Goal: Task Accomplishment & Management: Manage account settings

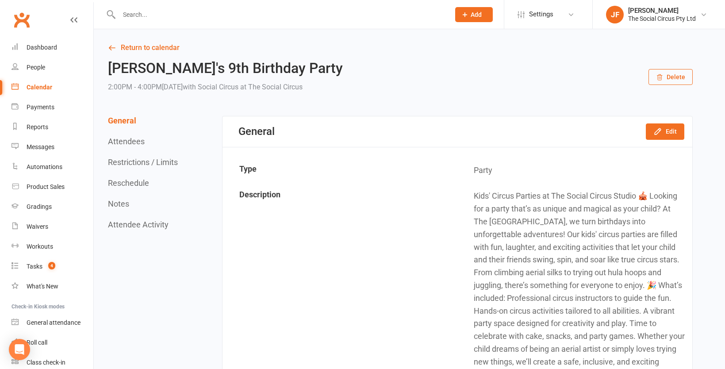
click at [33, 84] on div "Calendar" at bounding box center [40, 87] width 26 height 7
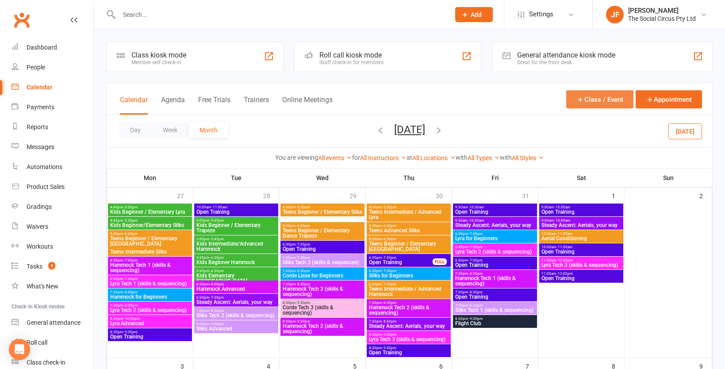
click at [594, 99] on button "Class / Event" at bounding box center [599, 99] width 67 height 18
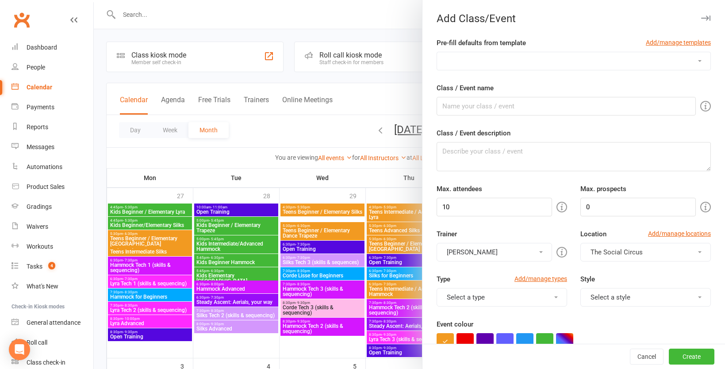
click at [514, 56] on select "Aerials, your way Bar Apparatus Foundations (Lyra and Trapeze) Corde 1 Tech (sk…" at bounding box center [573, 61] width 273 height 18
select select "1058"
click at [437, 52] on select "Aerials, your way Bar Apparatus Foundations (Lyra and Trapeze) Corde 1 Tech (sk…" at bounding box center [573, 61] width 273 height 18
type input "Party"
type textarea "Kids' Circus Parties at The Social Circus Studio 🎪 Looking for a party that’s a…"
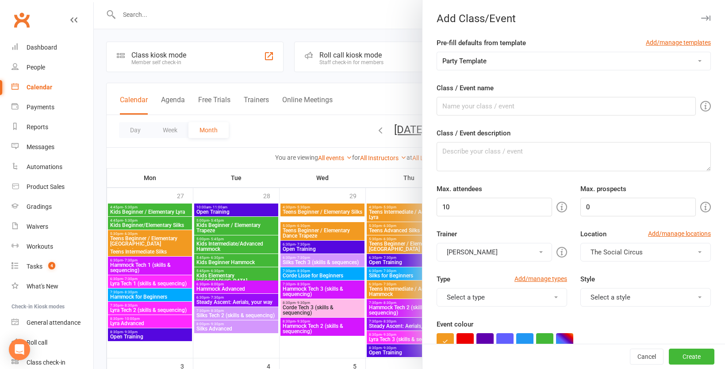
type input "16"
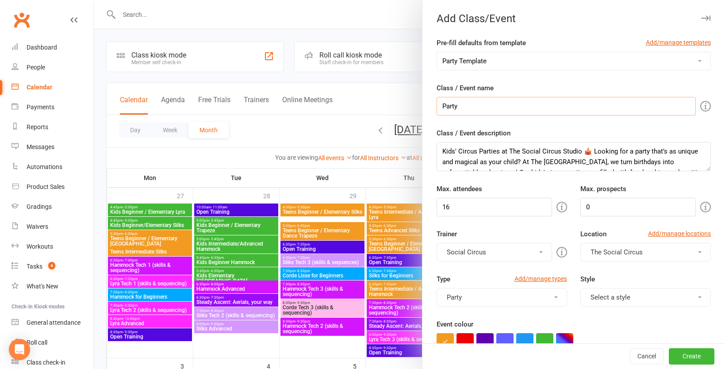
click at [473, 110] on input "Party" at bounding box center [566, 106] width 259 height 19
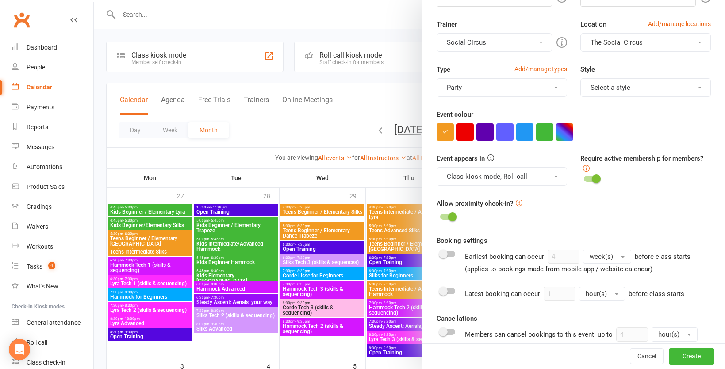
scroll to position [397, 0]
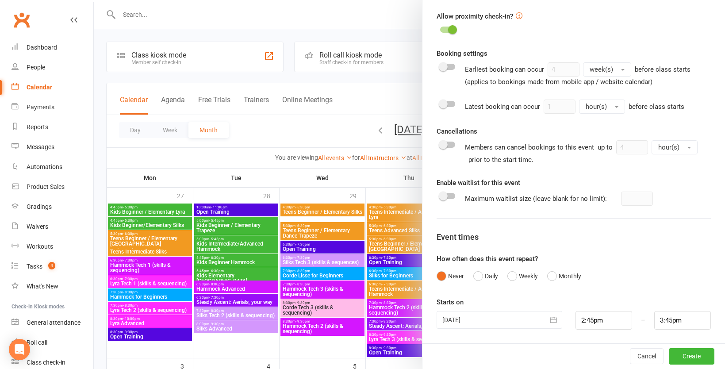
type input "Party test"
click at [539, 321] on div at bounding box center [500, 320] width 126 height 18
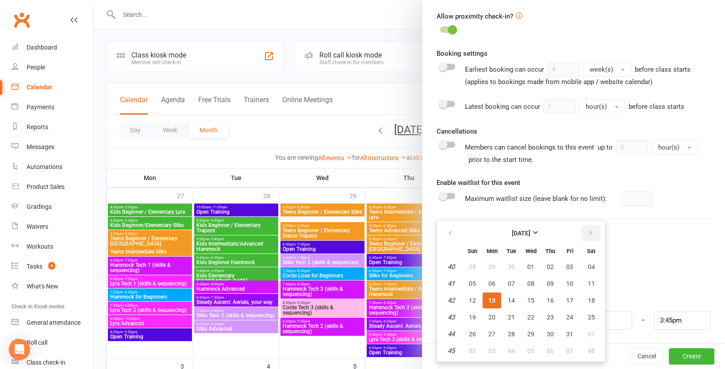
click at [591, 232] on icon "button" at bounding box center [590, 233] width 6 height 7
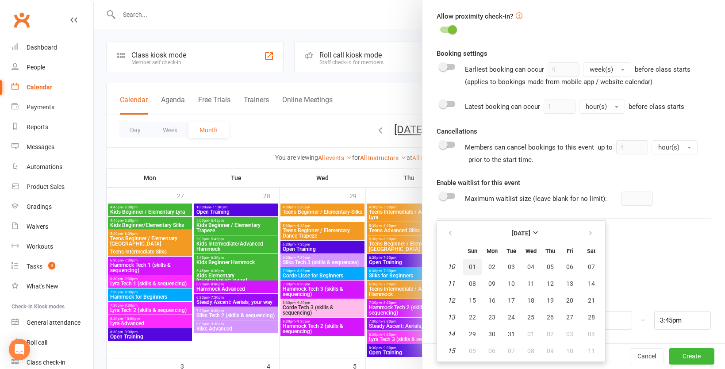
click at [472, 266] on span "01" at bounding box center [472, 266] width 7 height 7
type input "01 Mar 2026"
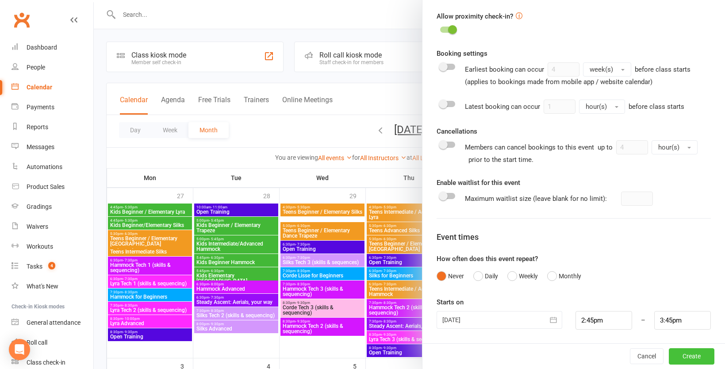
click at [676, 353] on button "Create" at bounding box center [692, 357] width 46 height 16
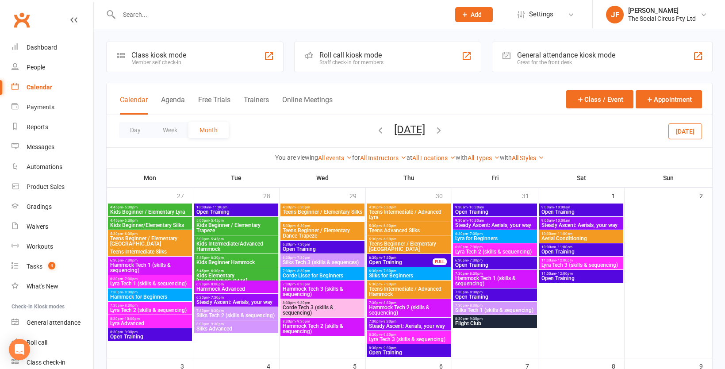
click at [444, 129] on icon "button" at bounding box center [439, 130] width 10 height 10
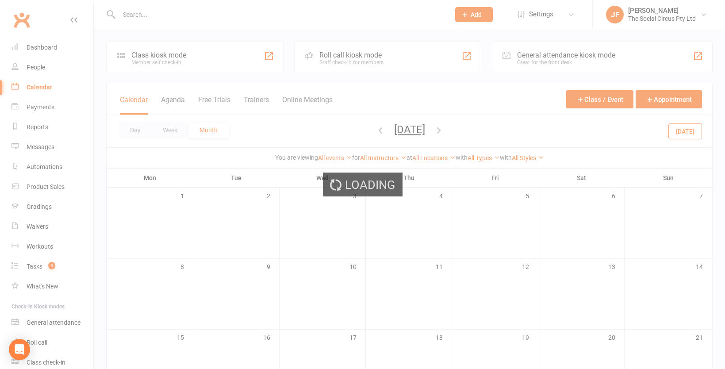
click at [462, 129] on div "Loading" at bounding box center [362, 184] width 725 height 369
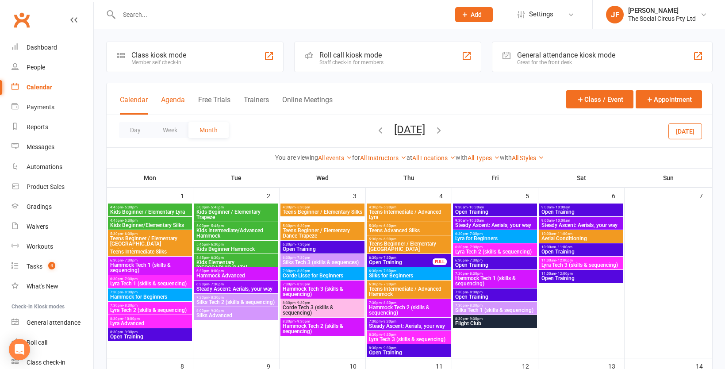
click at [177, 101] on button "Agenda" at bounding box center [173, 105] width 24 height 19
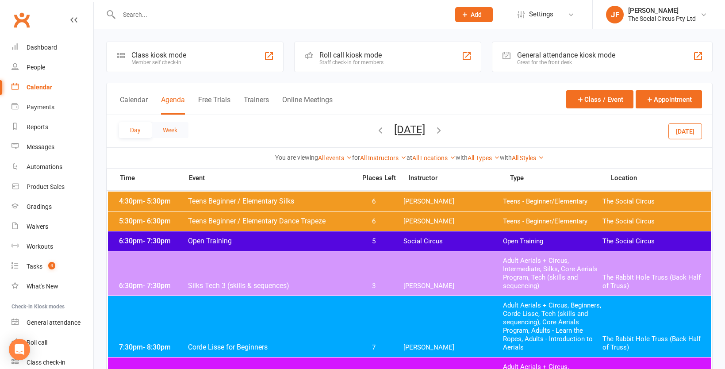
click at [162, 131] on button "Week" at bounding box center [170, 130] width 37 height 16
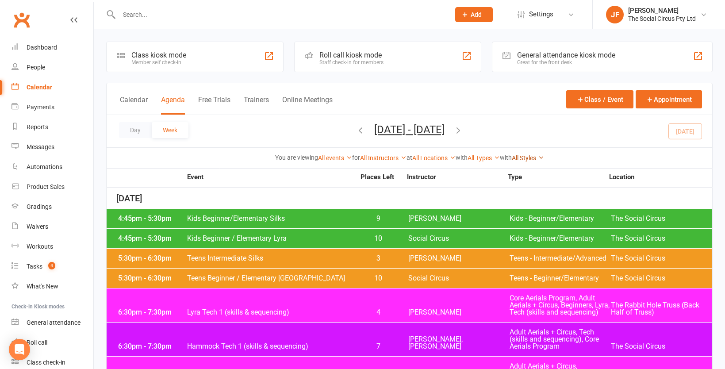
click at [523, 160] on link "All Styles" at bounding box center [528, 157] width 32 height 7
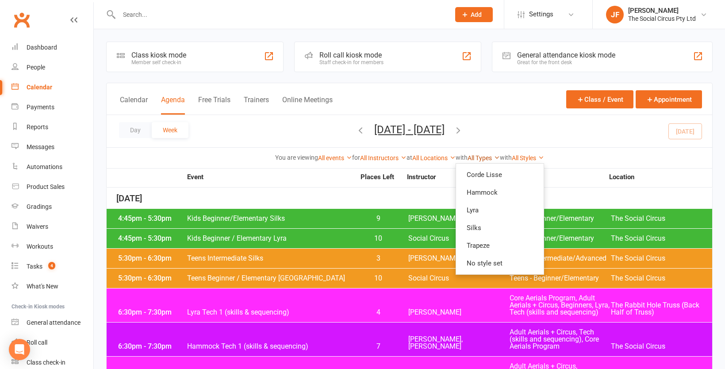
click at [484, 156] on link "All Types" at bounding box center [484, 157] width 32 height 7
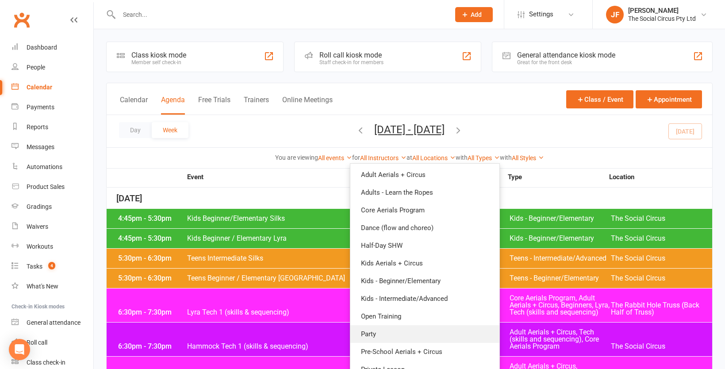
click at [395, 328] on link "Party" at bounding box center [424, 334] width 149 height 18
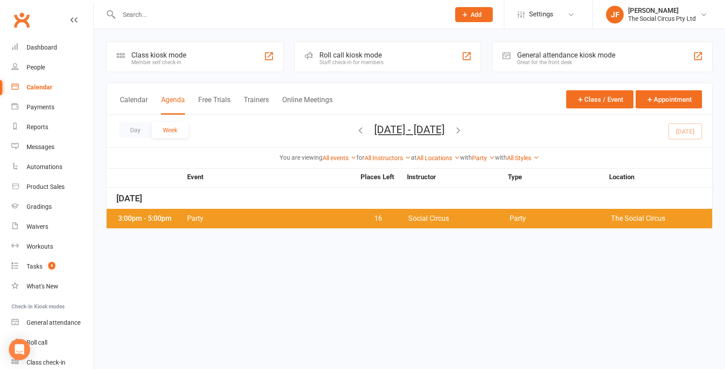
click at [463, 131] on icon "button" at bounding box center [458, 130] width 10 height 10
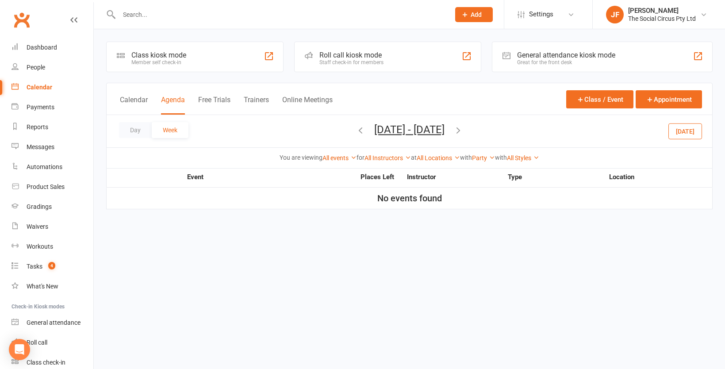
click at [463, 131] on icon "button" at bounding box center [458, 130] width 10 height 10
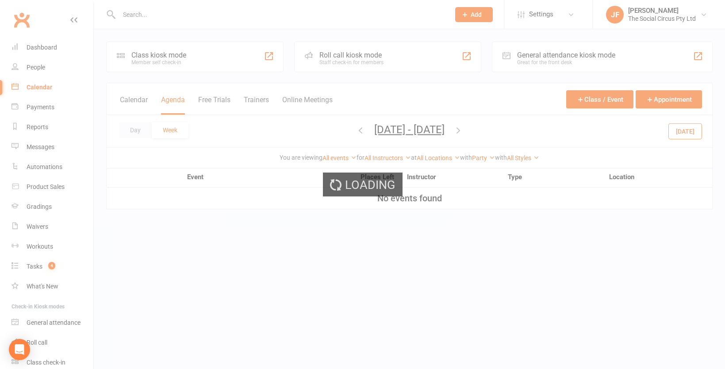
click at [487, 131] on div "Loading" at bounding box center [362, 184] width 725 height 369
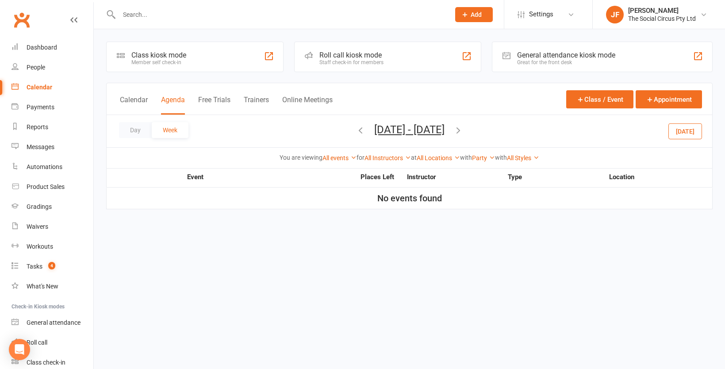
click at [463, 130] on icon "button" at bounding box center [458, 130] width 10 height 10
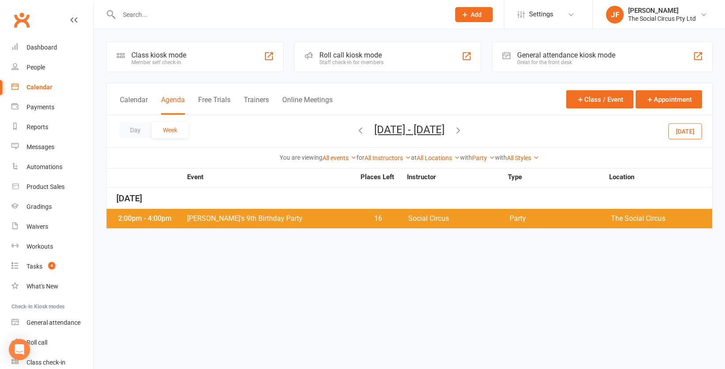
click at [463, 130] on icon "button" at bounding box center [458, 130] width 10 height 10
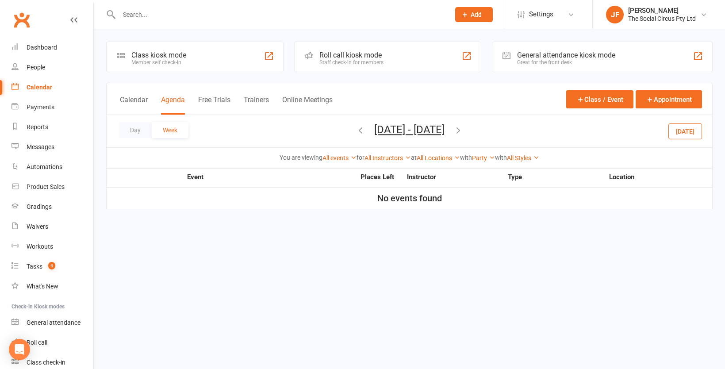
click at [463, 130] on icon "button" at bounding box center [458, 130] width 10 height 10
click at [463, 129] on icon "button" at bounding box center [458, 130] width 10 height 10
click at [453, 129] on span "Dec 15, 2025 - Dec 21, 2025 October 2025 Sun Mon Tue Wed Thu Fri Sat 28 29 30 0…" at bounding box center [409, 130] width 88 height 15
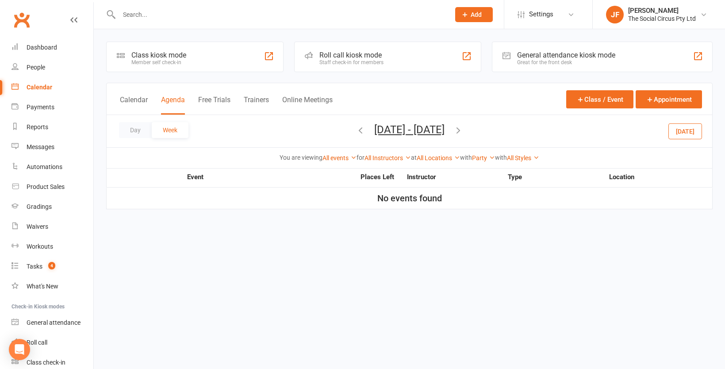
click at [463, 127] on icon "button" at bounding box center [458, 130] width 10 height 10
click at [463, 129] on icon "button" at bounding box center [458, 130] width 10 height 10
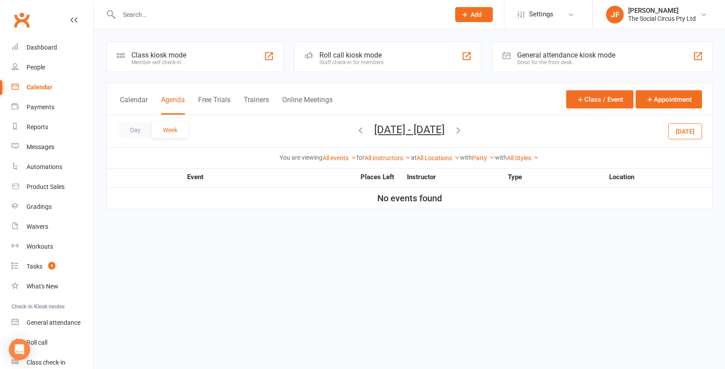
click at [463, 129] on icon "button" at bounding box center [458, 130] width 10 height 10
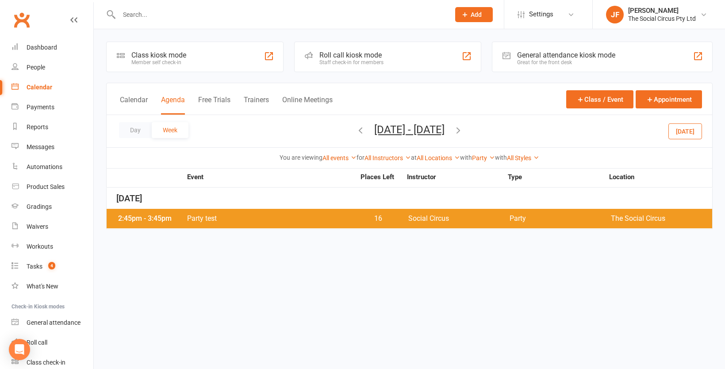
click at [246, 218] on span "Party test" at bounding box center [271, 218] width 169 height 7
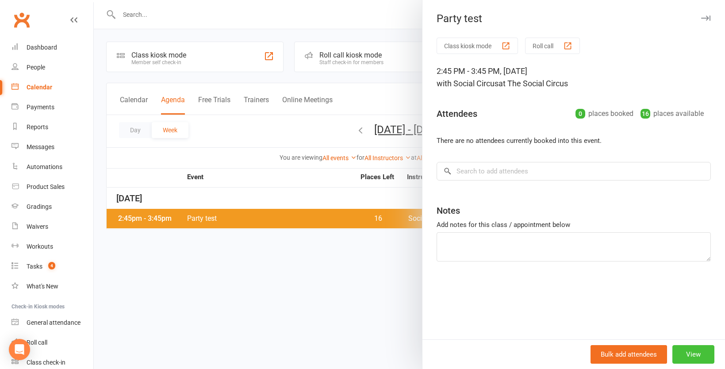
click at [697, 357] on button "View" at bounding box center [693, 354] width 42 height 19
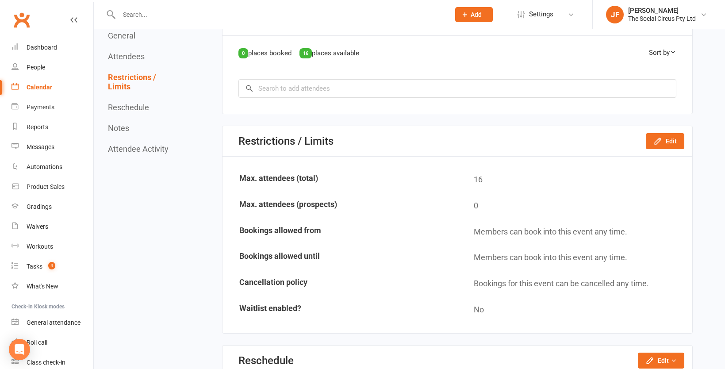
scroll to position [629, 0]
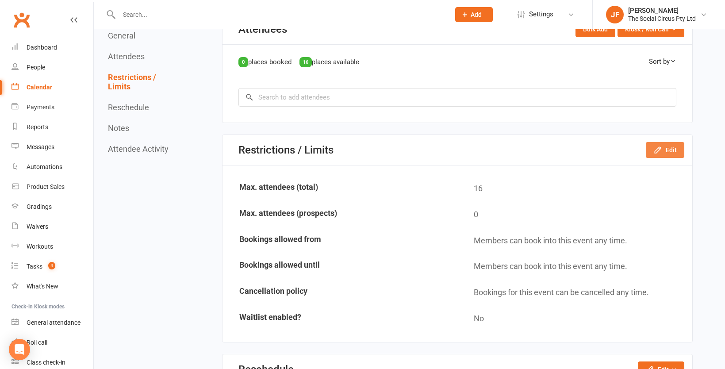
click at [664, 142] on button "Edit" at bounding box center [665, 150] width 38 height 16
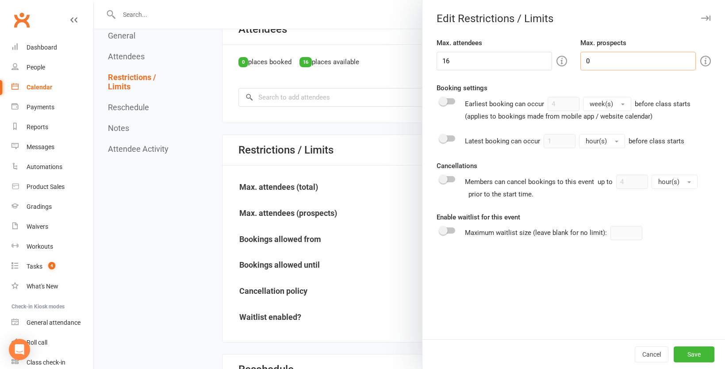
drag, startPoint x: 603, startPoint y: 59, endPoint x: 549, endPoint y: 59, distance: 53.5
click at [549, 59] on body "Prospect Member Non-attending contact Class / event Appointment Grading event T…" at bounding box center [362, 33] width 725 height 1321
type input "16"
click at [697, 354] on button "Save" at bounding box center [694, 354] width 41 height 16
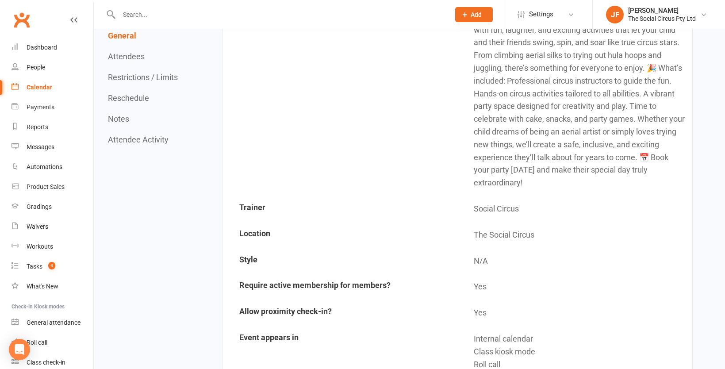
scroll to position [0, 0]
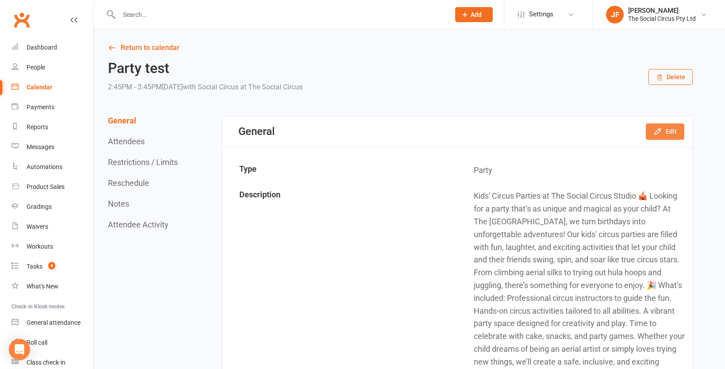
click at [660, 128] on icon "button" at bounding box center [657, 131] width 9 height 9
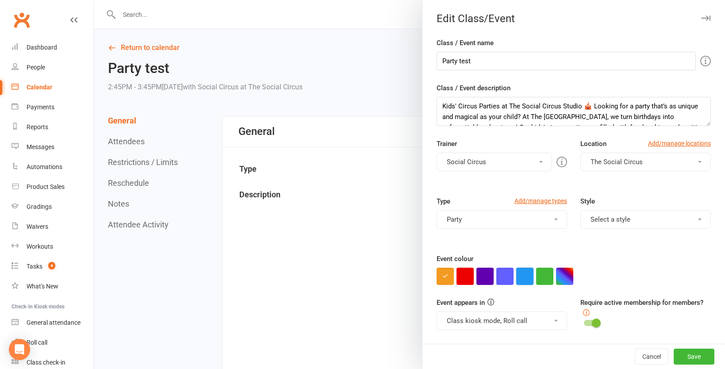
scroll to position [36, 0]
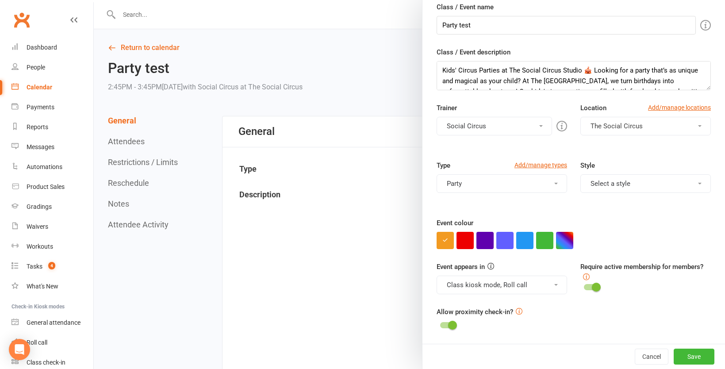
click at [592, 288] on span at bounding box center [596, 287] width 9 height 9
click at [584, 286] on input "checkbox" at bounding box center [584, 286] width 0 height 0
click at [445, 323] on div at bounding box center [447, 325] width 15 height 6
click at [440, 324] on input "checkbox" at bounding box center [440, 324] width 0 height 0
click at [694, 357] on button "Save" at bounding box center [694, 357] width 41 height 16
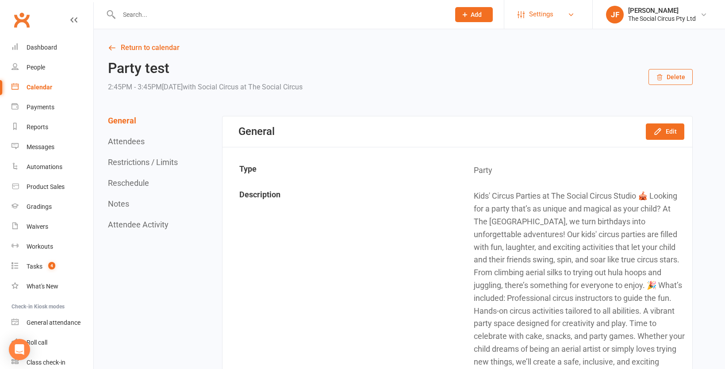
click at [526, 15] on link "Settings" at bounding box center [548, 14] width 61 height 20
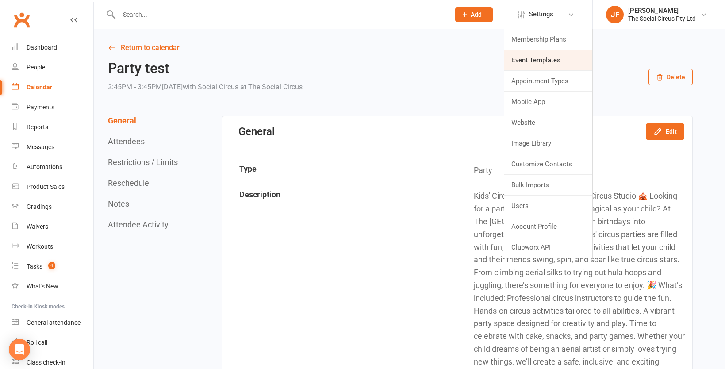
click at [526, 61] on link "Event Templates" at bounding box center [548, 60] width 88 height 20
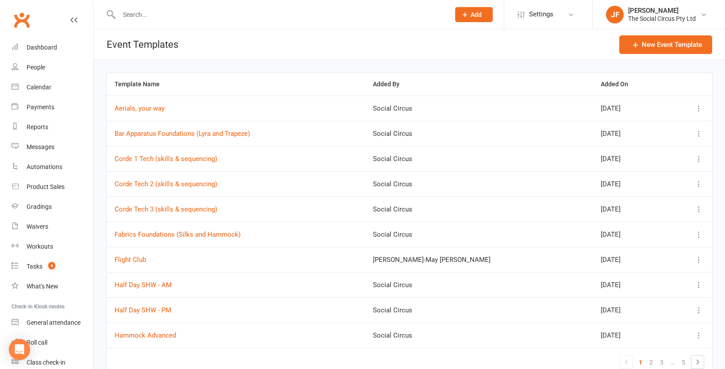
scroll to position [45, 0]
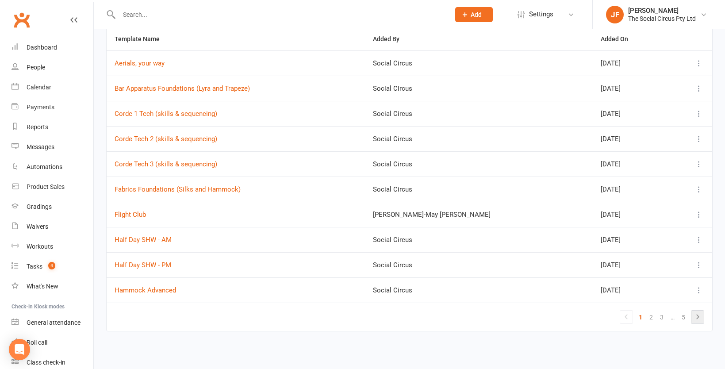
click at [699, 318] on icon at bounding box center [697, 316] width 11 height 11
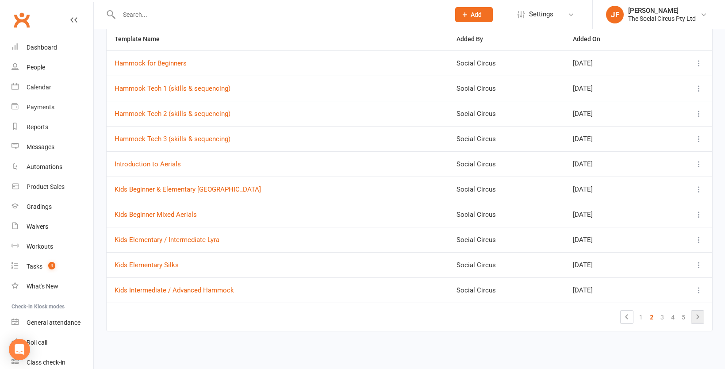
click at [699, 317] on icon at bounding box center [697, 316] width 11 height 11
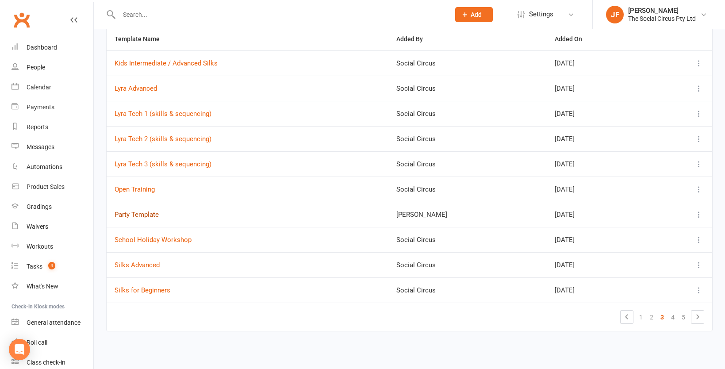
click at [142, 212] on button "Party Template" at bounding box center [137, 214] width 44 height 11
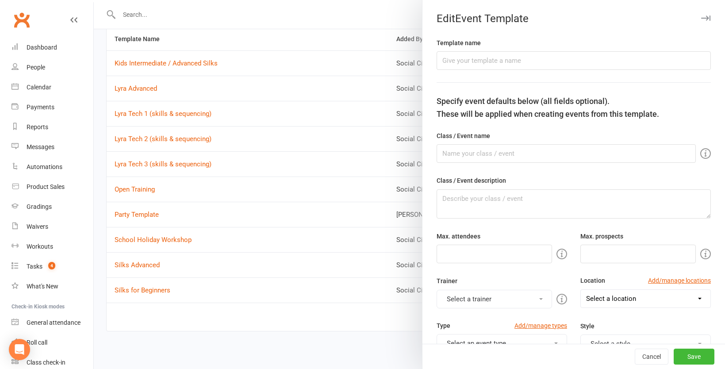
type input "Party Template"
type input "Party"
type textarea "Kids' Circus Parties at The Social Circus Studio 🎪 Looking for a party that’s a…"
type input "16"
type input "0"
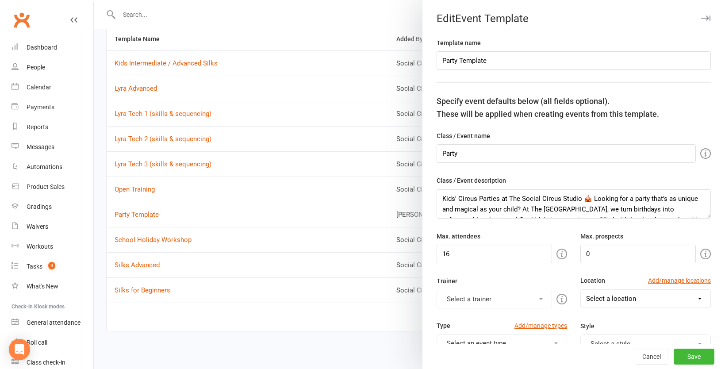
select select "14919"
drag, startPoint x: 599, startPoint y: 255, endPoint x: 560, endPoint y: 255, distance: 39.8
click at [560, 255] on div "Max. attendees 16 Max. prospects 0" at bounding box center [574, 247] width 288 height 32
type input "16"
click at [505, 277] on div "Trainer Social Circus" at bounding box center [502, 292] width 144 height 32
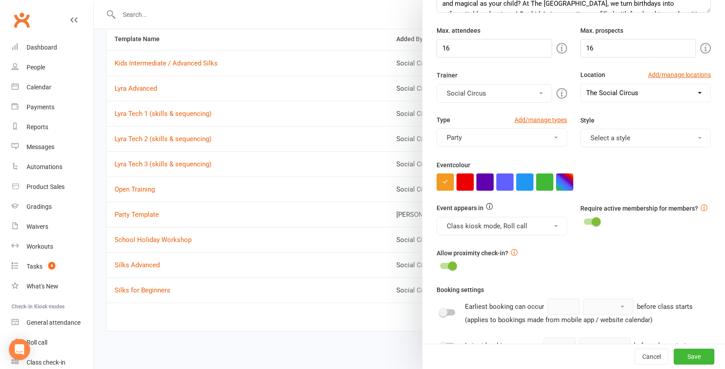
scroll to position [208, 0]
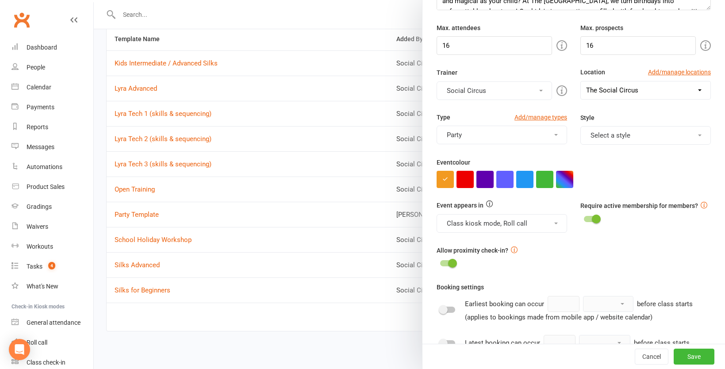
click at [591, 222] on div at bounding box center [591, 219] width 15 height 6
click at [584, 218] on input "checkbox" at bounding box center [584, 218] width 0 height 0
click at [448, 263] on span at bounding box center [452, 263] width 9 height 9
click at [440, 262] on input "checkbox" at bounding box center [440, 262] width 0 height 0
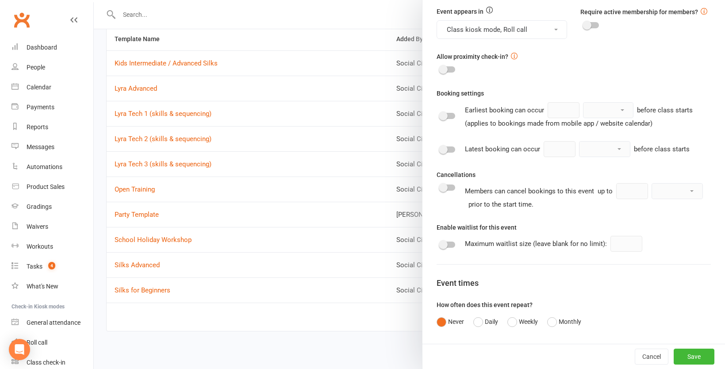
scroll to position [450, 0]
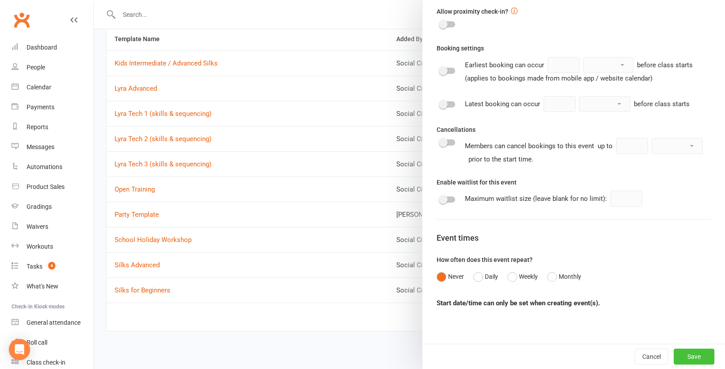
click at [695, 356] on button "Save" at bounding box center [694, 357] width 41 height 16
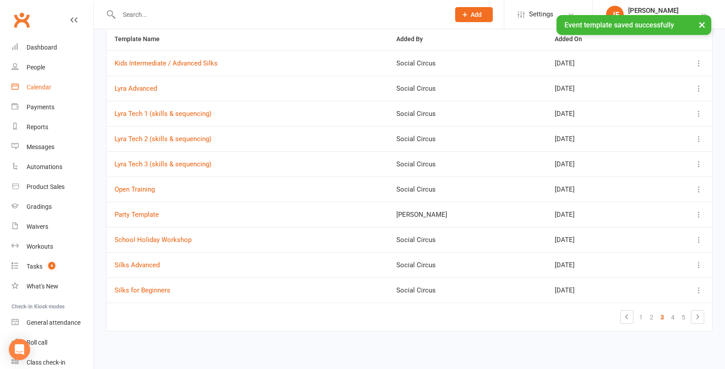
click at [38, 86] on div "Calendar" at bounding box center [39, 87] width 25 height 7
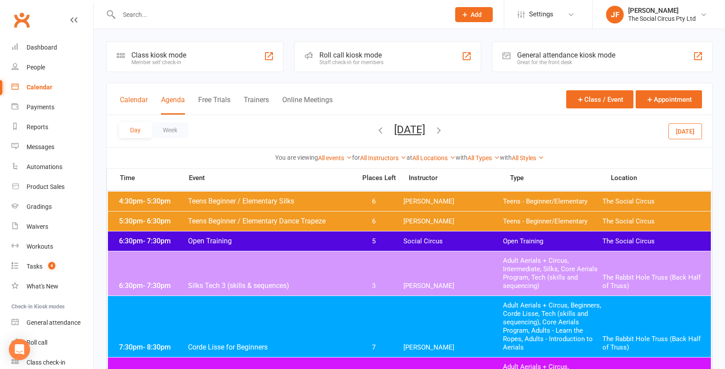
click at [143, 101] on button "Calendar" at bounding box center [134, 105] width 28 height 19
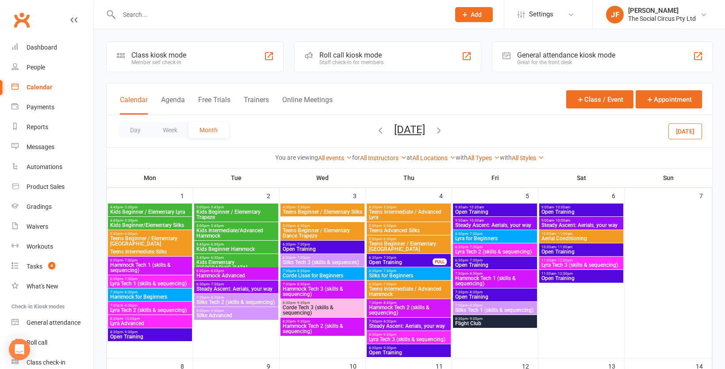
click at [376, 132] on icon "button" at bounding box center [381, 130] width 10 height 10
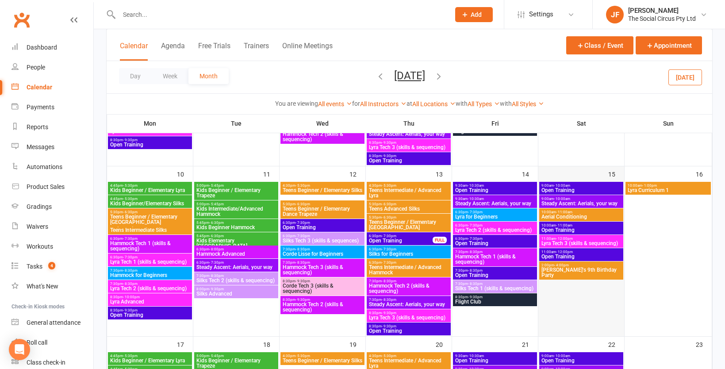
scroll to position [364, 0]
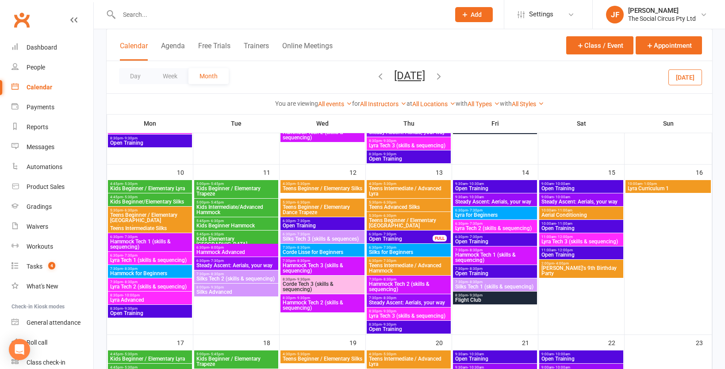
click at [579, 266] on span "[PERSON_NAME]'s 9th Birthday Party" at bounding box center [581, 270] width 81 height 11
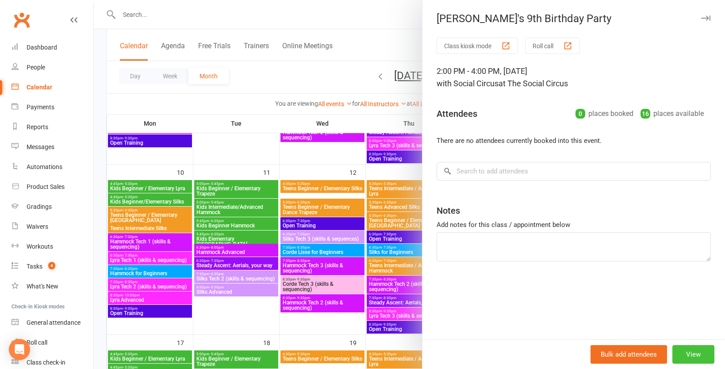
click at [686, 353] on button "View" at bounding box center [693, 354] width 42 height 19
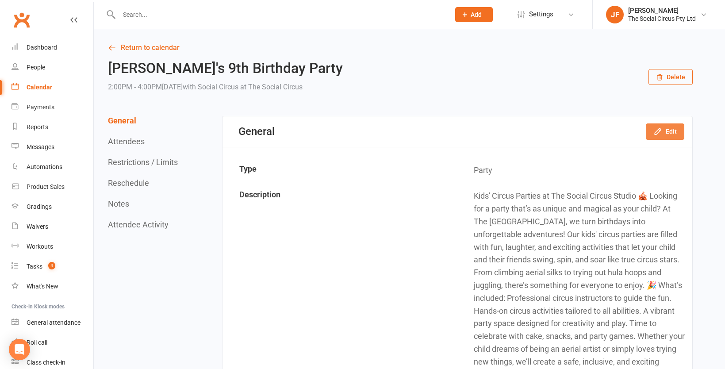
click at [660, 131] on icon "button" at bounding box center [658, 132] width 6 height 6
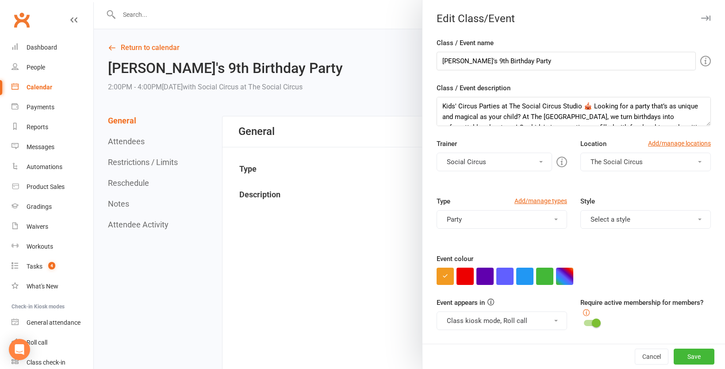
click at [592, 322] on span at bounding box center [596, 323] width 9 height 9
click at [584, 322] on input "checkbox" at bounding box center [584, 322] width 0 height 0
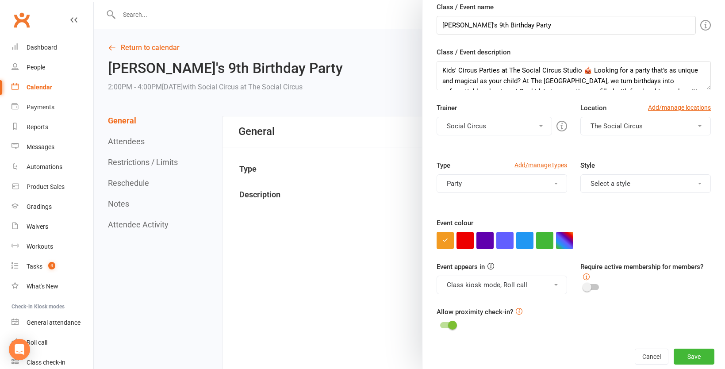
click at [450, 321] on span at bounding box center [452, 325] width 9 height 9
click at [440, 324] on input "checkbox" at bounding box center [440, 324] width 0 height 0
click at [695, 354] on button "Save" at bounding box center [694, 357] width 41 height 16
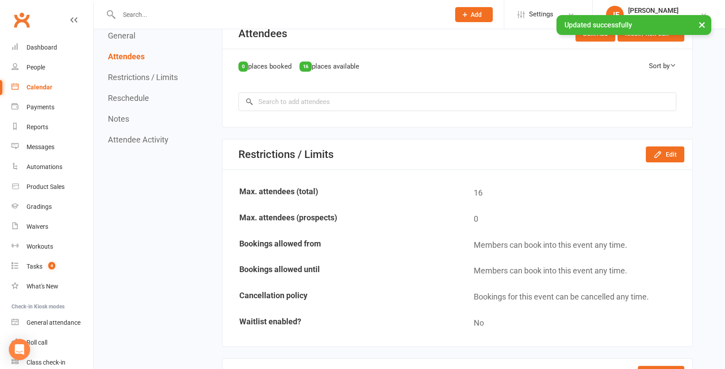
scroll to position [626, 0]
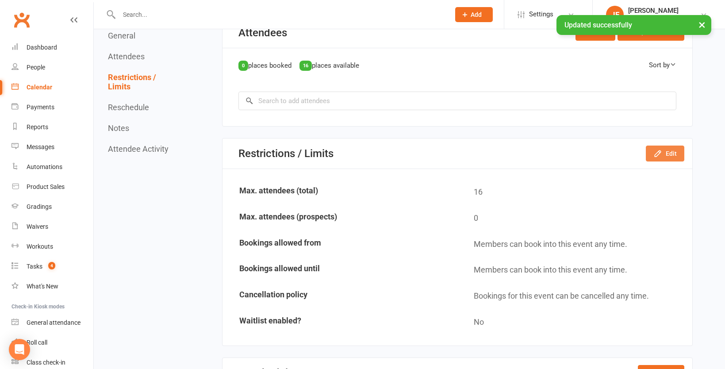
click at [674, 151] on button "Edit" at bounding box center [665, 154] width 38 height 16
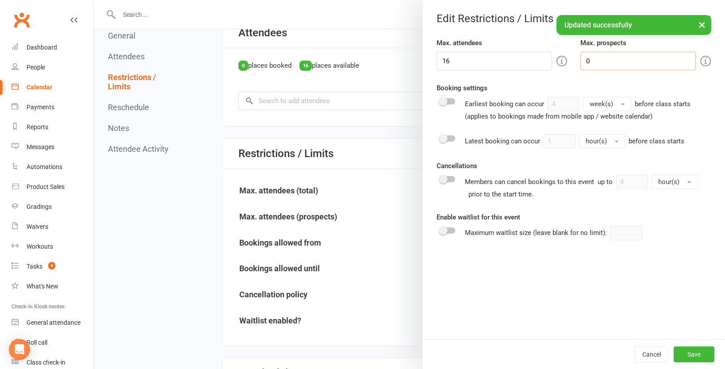
drag, startPoint x: 594, startPoint y: 59, endPoint x: 559, endPoint y: 59, distance: 34.9
click at [559, 59] on div "Max. attendees 16 Max. prospects 0" at bounding box center [574, 54] width 288 height 33
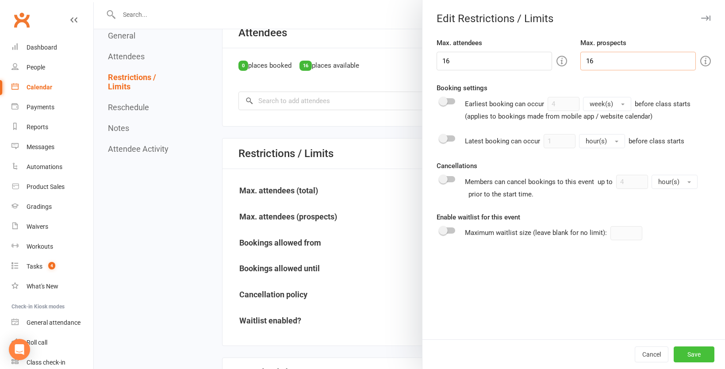
type input "16"
click at [684, 357] on button "Save" at bounding box center [694, 354] width 41 height 16
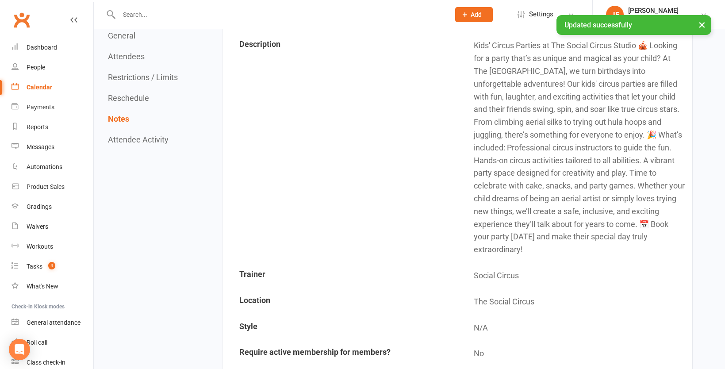
scroll to position [0, 0]
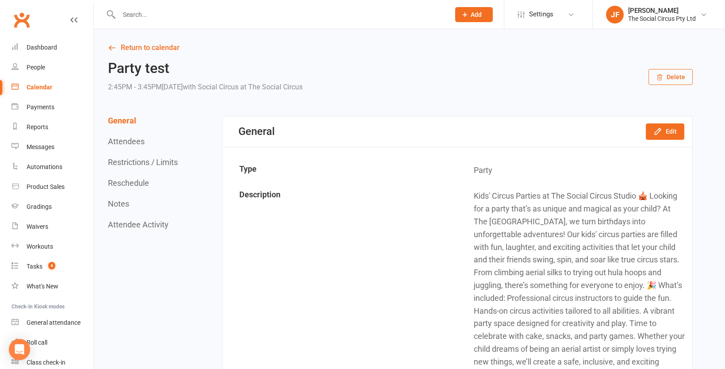
click at [676, 76] on button "Delete" at bounding box center [671, 77] width 44 height 16
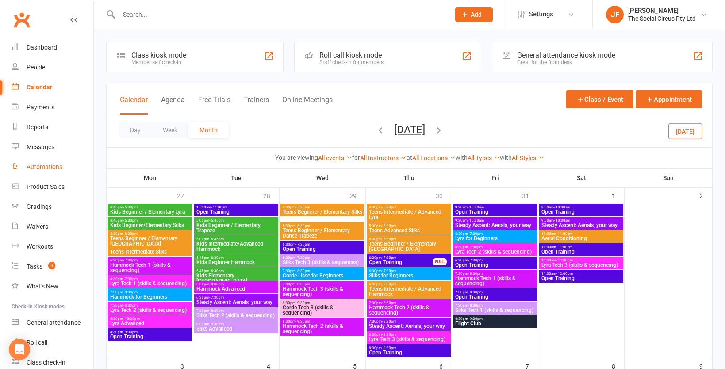
click at [42, 165] on div "Automations" at bounding box center [45, 166] width 36 height 7
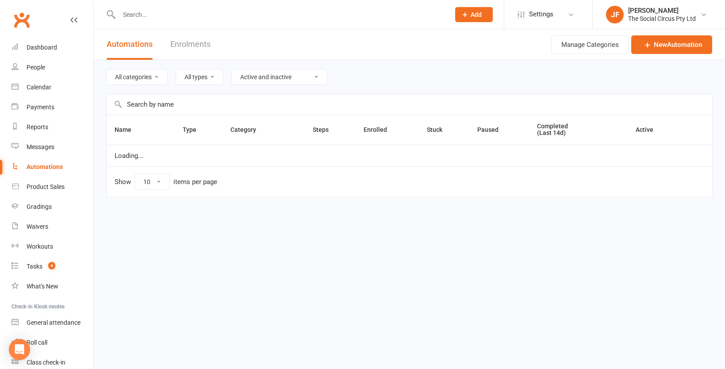
select select "100"
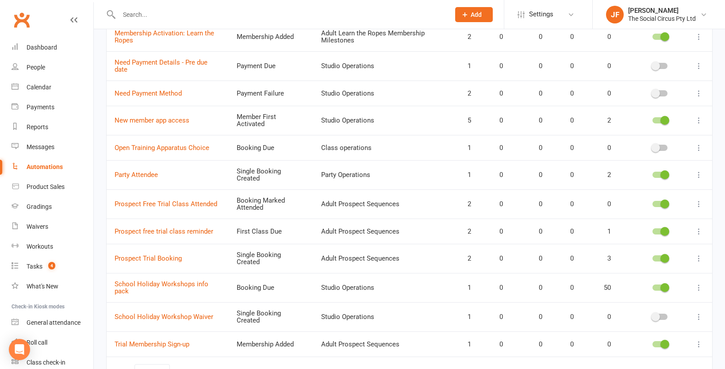
scroll to position [462, 0]
click at [146, 170] on link "Party Attendee" at bounding box center [136, 174] width 43 height 8
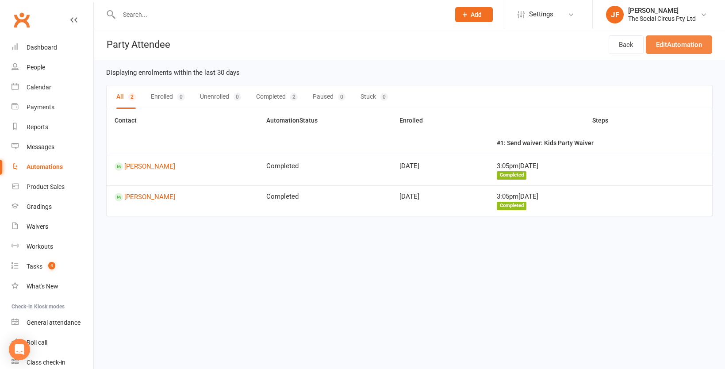
click at [673, 43] on link "Edit Automation" at bounding box center [679, 44] width 66 height 19
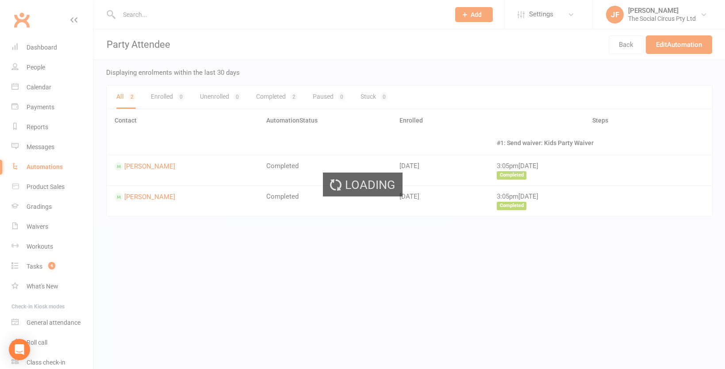
select select "send_to_parent"
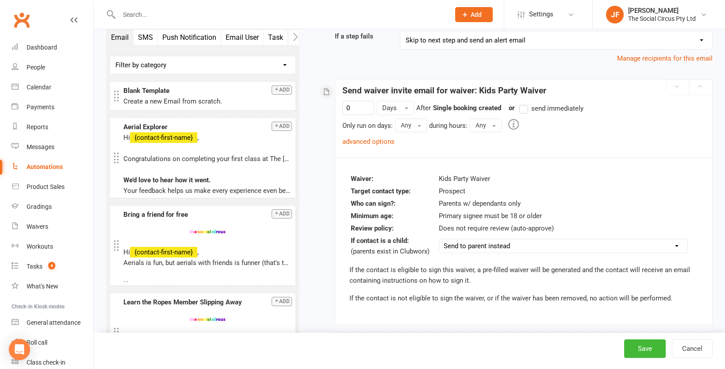
scroll to position [110, 0]
click at [353, 143] on link "advanced options" at bounding box center [368, 142] width 52 height 8
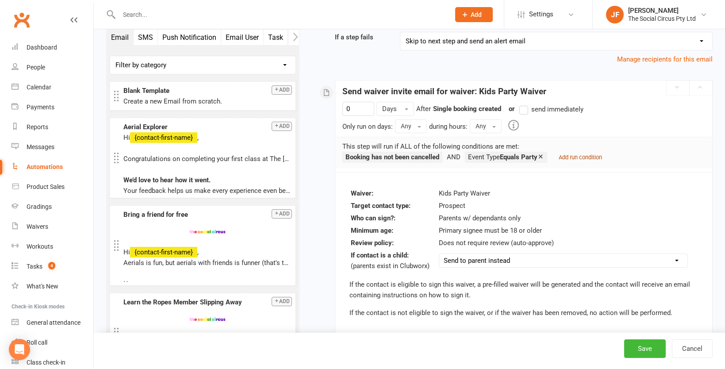
click at [594, 157] on small "Add run condition" at bounding box center [580, 157] width 43 height 7
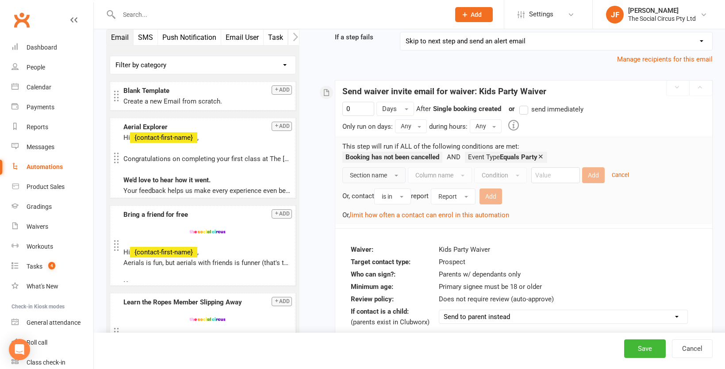
click at [379, 177] on span "Section name" at bounding box center [368, 175] width 37 height 7
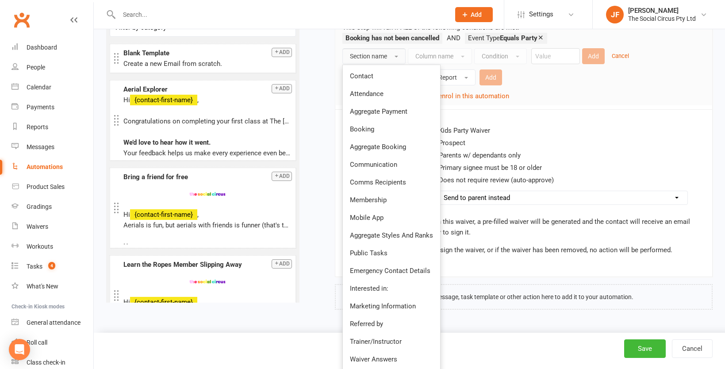
scroll to position [248, 0]
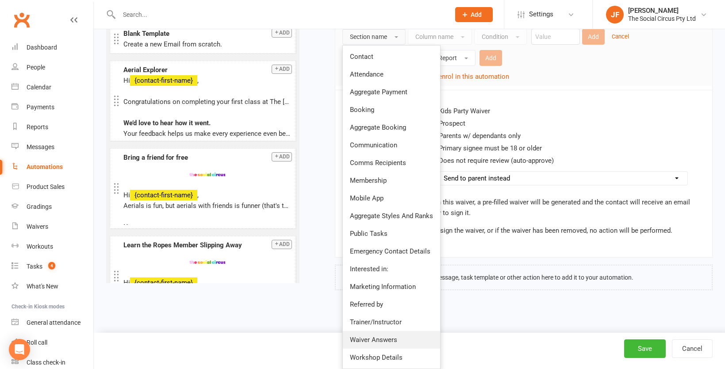
click at [380, 337] on span "Waiver Answers" at bounding box center [373, 340] width 47 height 8
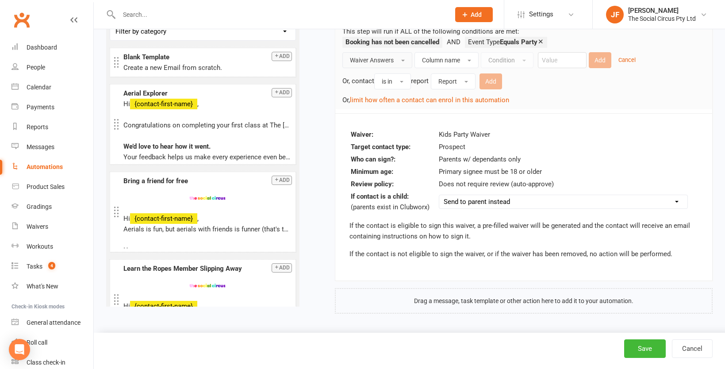
scroll to position [225, 0]
click at [449, 60] on span "Column name" at bounding box center [441, 60] width 38 height 7
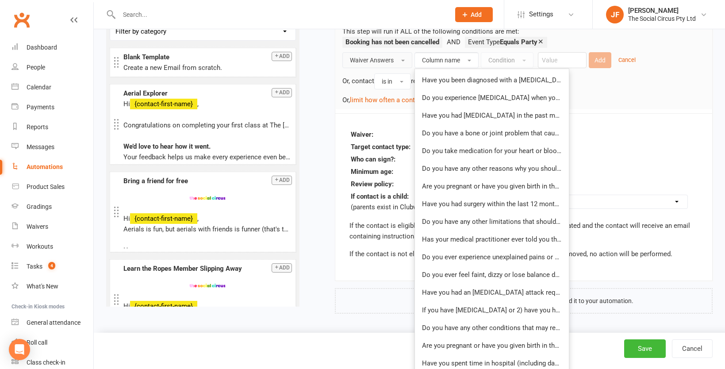
click at [376, 59] on span "Waiver Answers" at bounding box center [372, 60] width 44 height 7
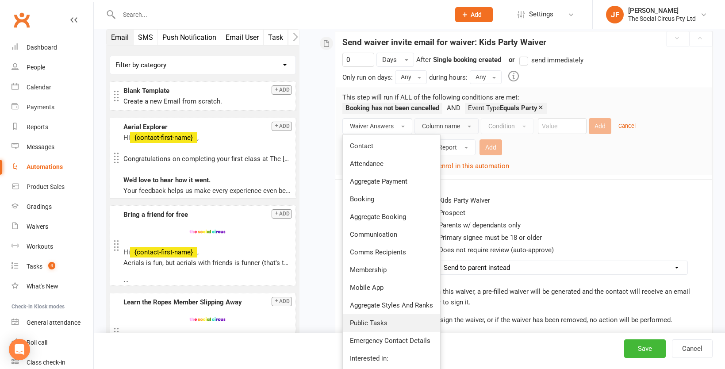
scroll to position [158, 0]
click at [377, 151] on link "Contact" at bounding box center [391, 147] width 97 height 18
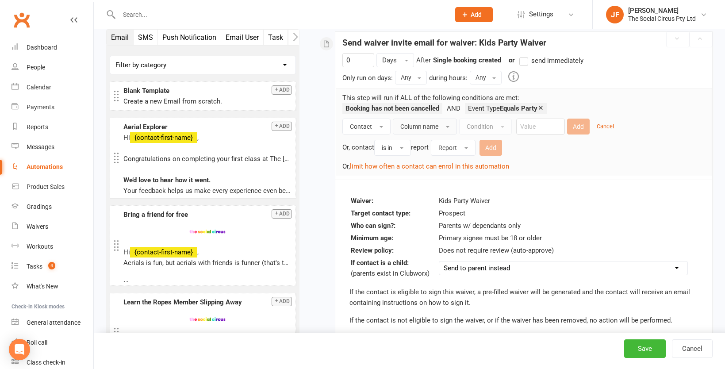
click at [430, 123] on span "Column name" at bounding box center [419, 126] width 38 height 7
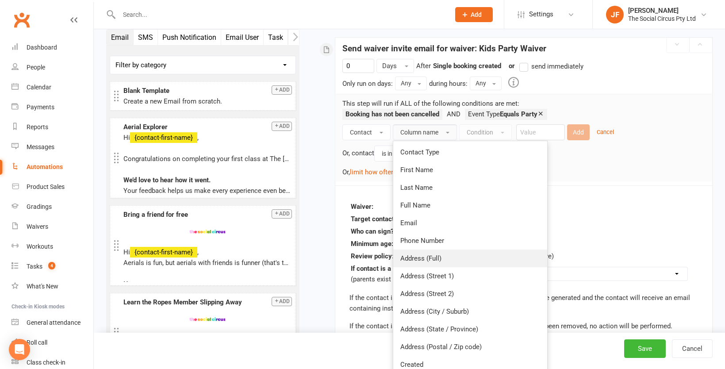
scroll to position [146, 0]
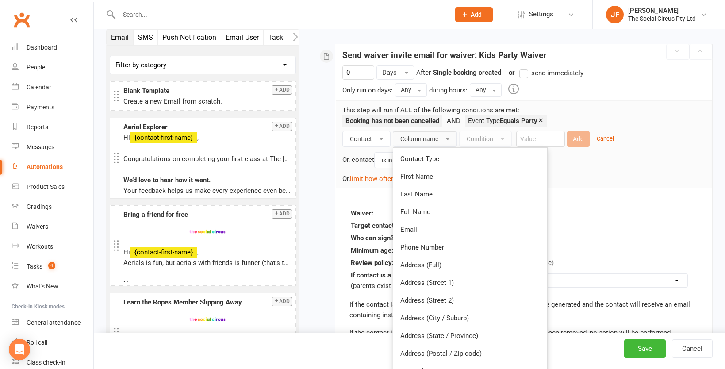
click at [412, 136] on span "Column name" at bounding box center [419, 138] width 38 height 7
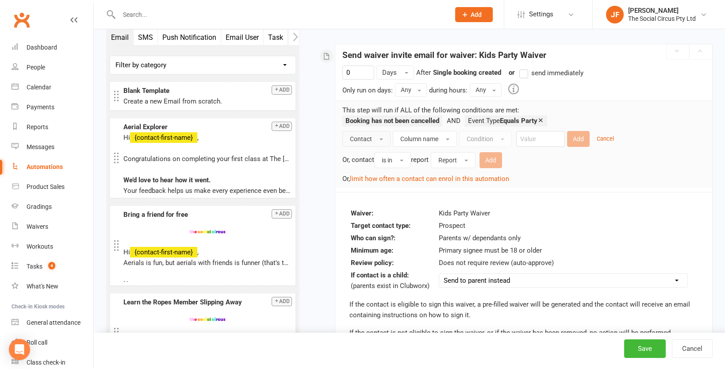
click at [374, 139] on button "Contact" at bounding box center [366, 139] width 48 height 16
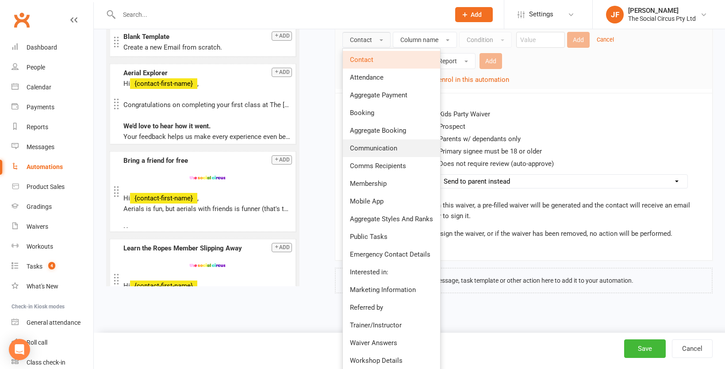
scroll to position [248, 0]
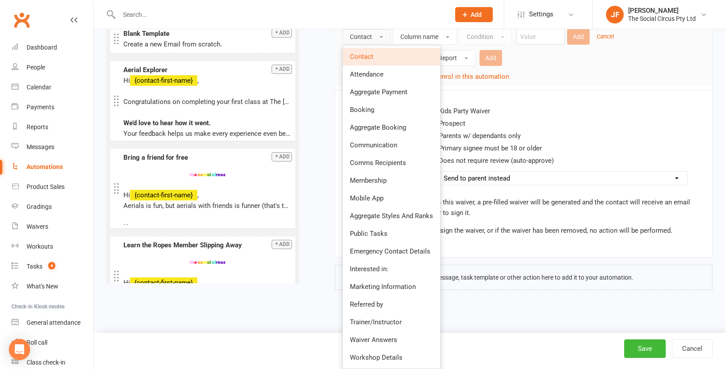
click at [537, 84] on div "This step will run if ALL of the following conditions are met: Booking has not …" at bounding box center [524, 42] width 376 height 88
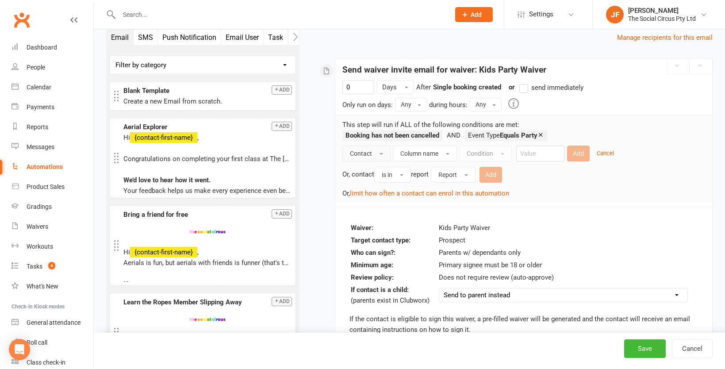
scroll to position [129, 0]
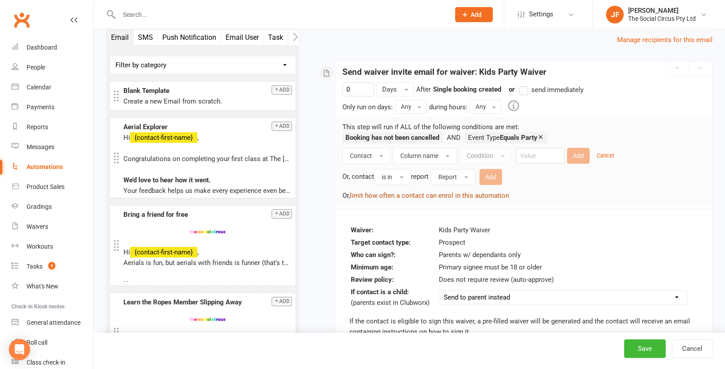
click at [448, 196] on button "limit how often a contact can enrol in this automation" at bounding box center [429, 195] width 159 height 11
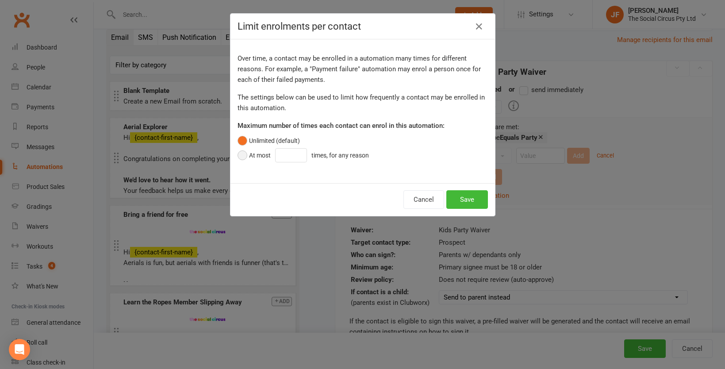
click at [261, 155] on div "At most" at bounding box center [260, 155] width 22 height 10
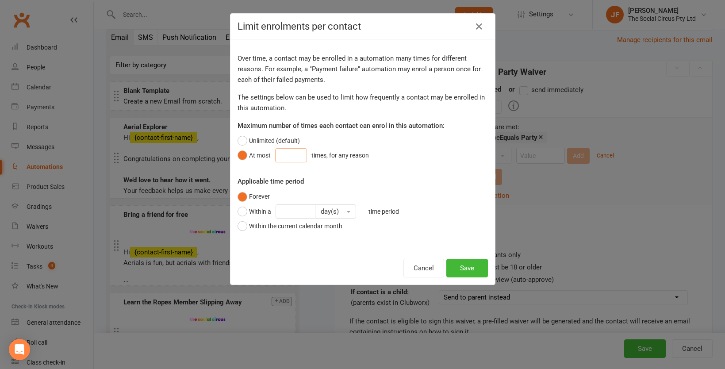
click at [292, 154] on input "number" at bounding box center [291, 155] width 32 height 14
type input "1"
click at [473, 266] on button "Save" at bounding box center [467, 268] width 42 height 19
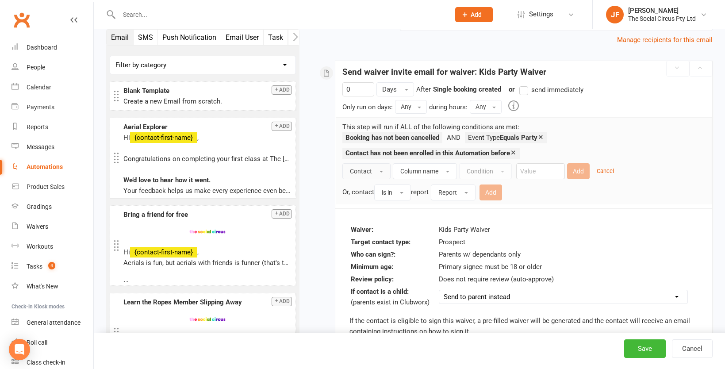
click at [367, 172] on span "Contact" at bounding box center [361, 171] width 22 height 7
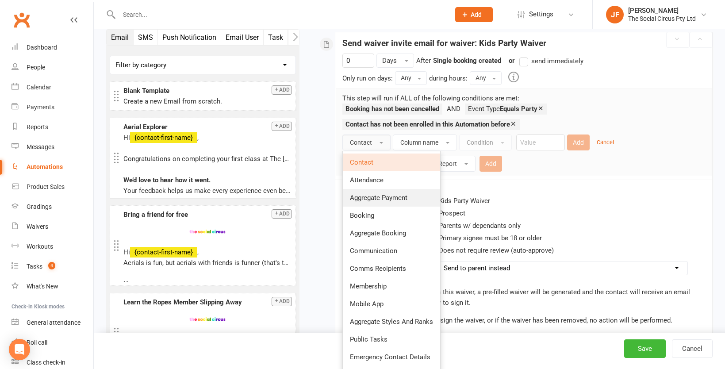
scroll to position [159, 0]
click at [421, 140] on span "Column name" at bounding box center [419, 141] width 38 height 7
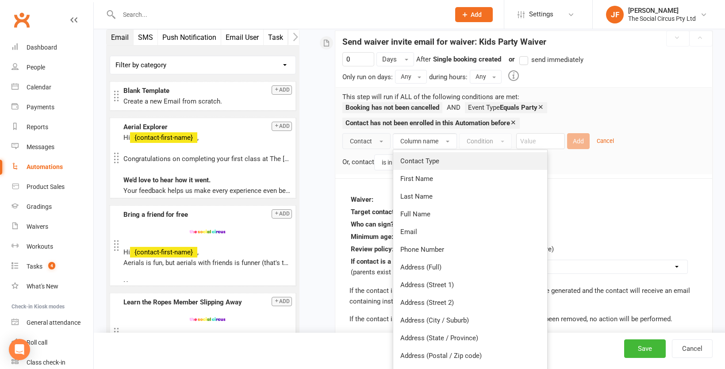
click at [424, 160] on span "Contact Type" at bounding box center [419, 161] width 39 height 8
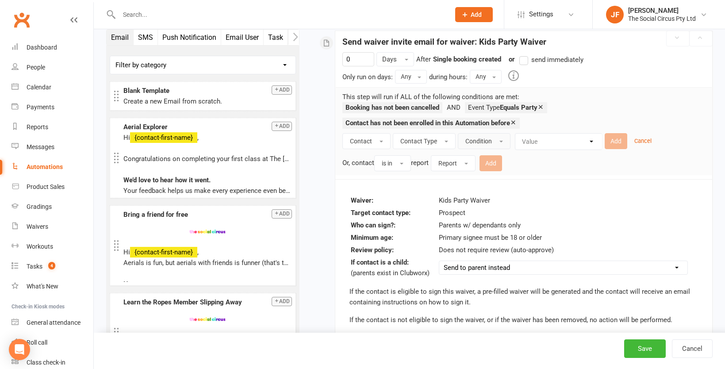
click at [481, 142] on span "Condition" at bounding box center [478, 141] width 27 height 7
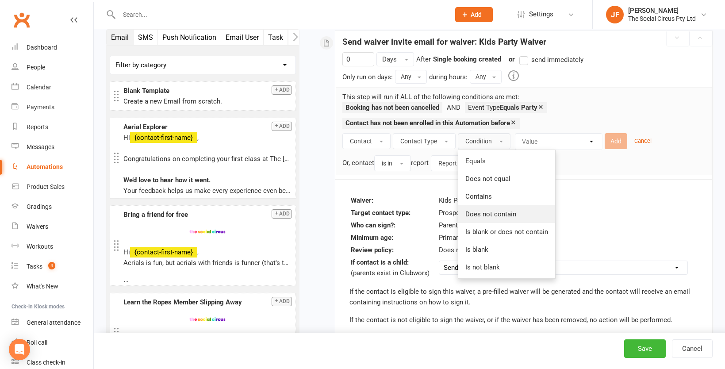
click at [483, 213] on span "Does not contain" at bounding box center [490, 214] width 51 height 8
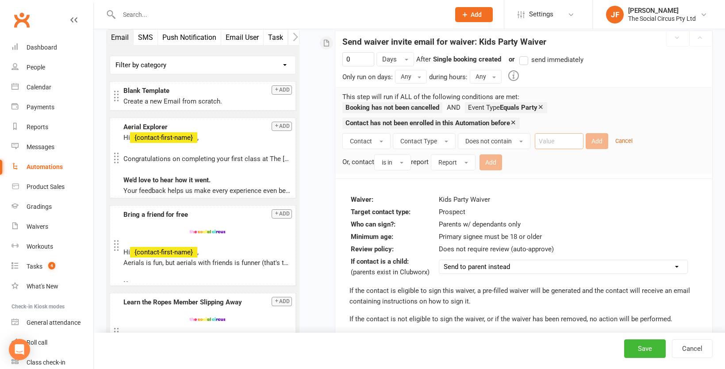
click at [560, 148] on input "text" at bounding box center [559, 141] width 49 height 16
click at [514, 141] on button "Does not contain" at bounding box center [494, 141] width 73 height 16
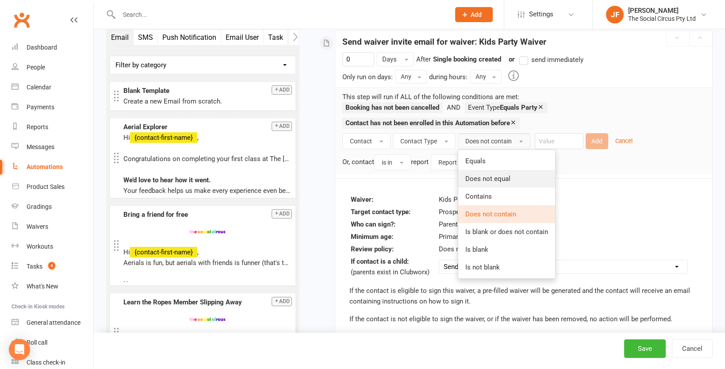
click at [502, 179] on span "Does not equal" at bounding box center [487, 179] width 45 height 8
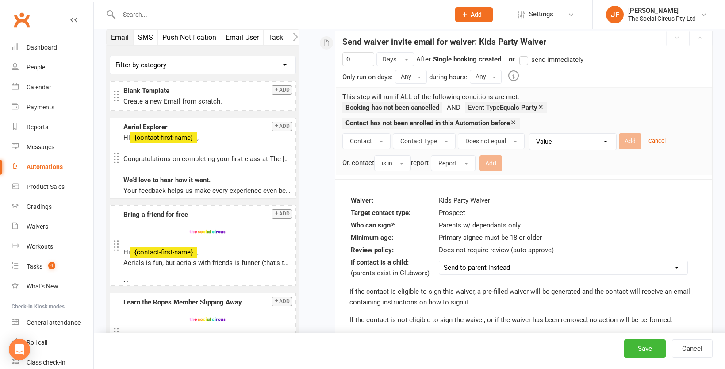
click at [565, 142] on select "Value Member Prospect Non-attending Contact" at bounding box center [575, 142] width 87 height 16
select select "0"
click at [532, 134] on select "Value Member Prospect Non-attending Contact" at bounding box center [575, 142] width 87 height 16
click at [629, 142] on button "Add" at bounding box center [630, 141] width 23 height 16
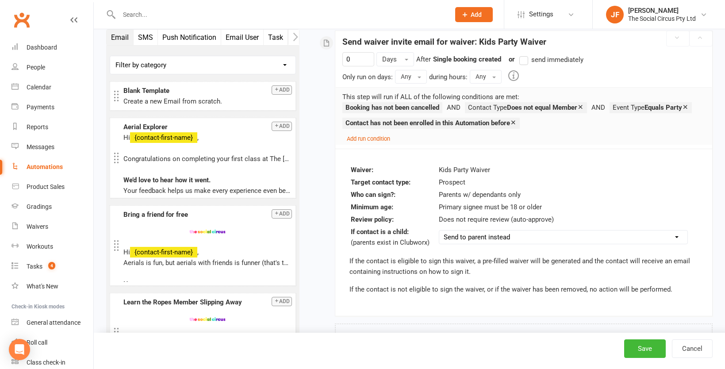
click at [536, 136] on div "Booking has not been cancelled Contact Type Does not equal Member Event Type Eq…" at bounding box center [523, 123] width 363 height 42
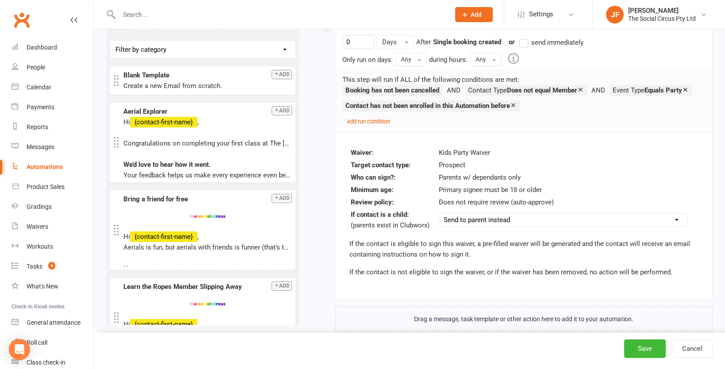
scroll to position [195, 0]
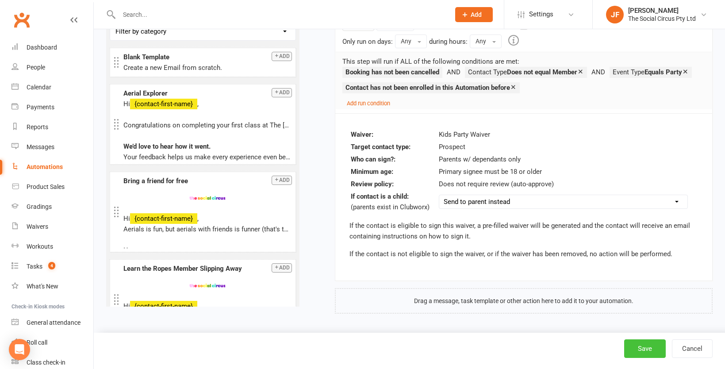
click at [643, 349] on button "Save" at bounding box center [645, 348] width 42 height 19
select select "100"
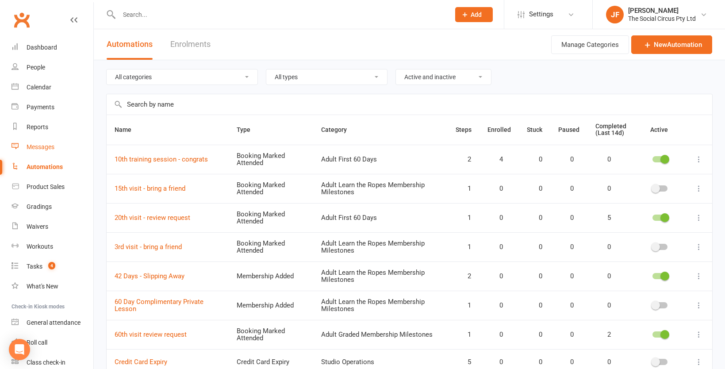
click at [35, 147] on div "Messages" at bounding box center [41, 146] width 28 height 7
click at [313, 44] on header "Automations Enrolments Actions Manage Categories New Automation" at bounding box center [409, 44] width 631 height 31
click at [32, 72] on link "People" at bounding box center [53, 68] width 82 height 20
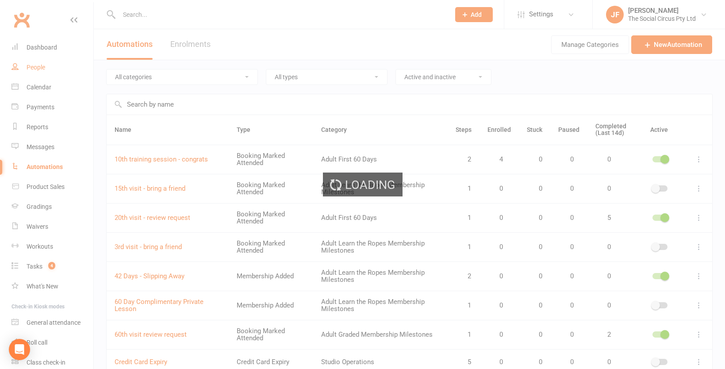
select select "50"
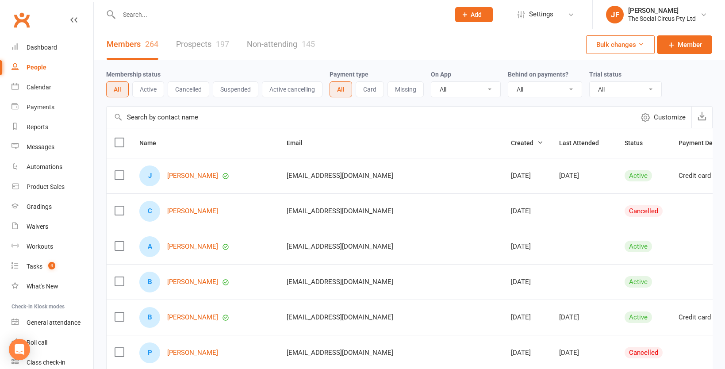
click at [202, 43] on link "Prospects 197" at bounding box center [202, 44] width 53 height 31
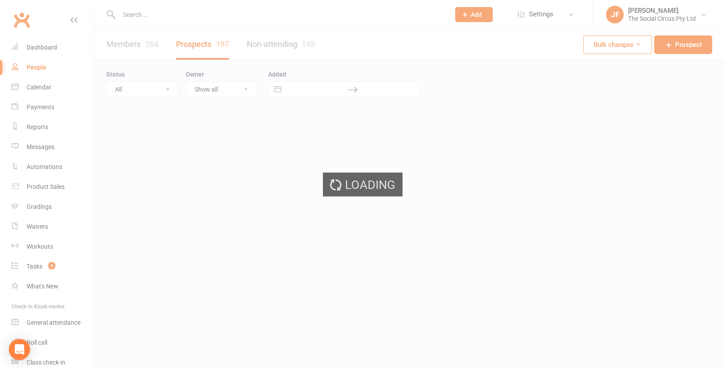
select select "100"
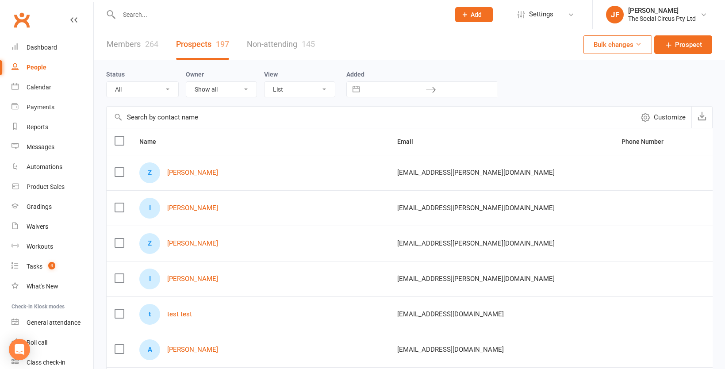
click at [119, 173] on label at bounding box center [119, 172] width 9 height 9
click at [119, 168] on input "checkbox" at bounding box center [119, 168] width 9 height 0
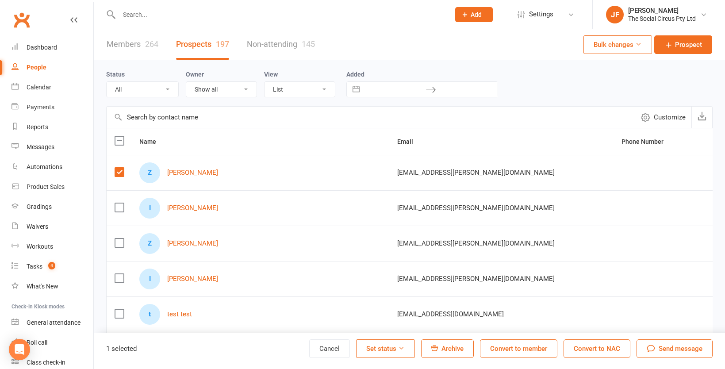
click at [121, 207] on label at bounding box center [119, 207] width 9 height 9
click at [121, 203] on input "checkbox" at bounding box center [119, 203] width 9 height 0
click at [123, 244] on label at bounding box center [119, 242] width 9 height 9
click at [123, 238] on input "checkbox" at bounding box center [119, 238] width 9 height 0
click at [121, 279] on label at bounding box center [119, 278] width 9 height 9
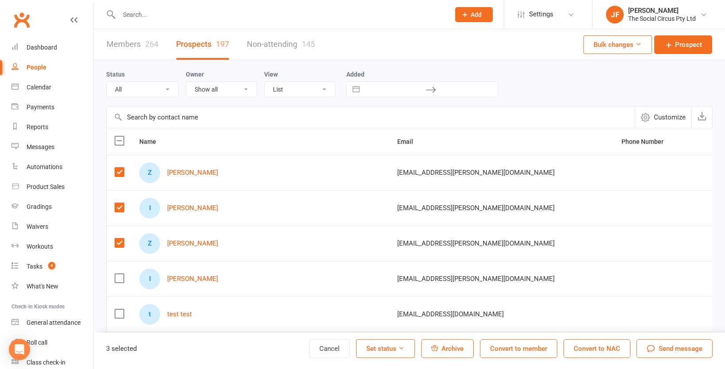
click at [121, 274] on input "checkbox" at bounding box center [119, 274] width 9 height 0
click at [119, 314] on label at bounding box center [119, 313] width 9 height 9
click at [119, 309] on input "checkbox" at bounding box center [119, 309] width 9 height 0
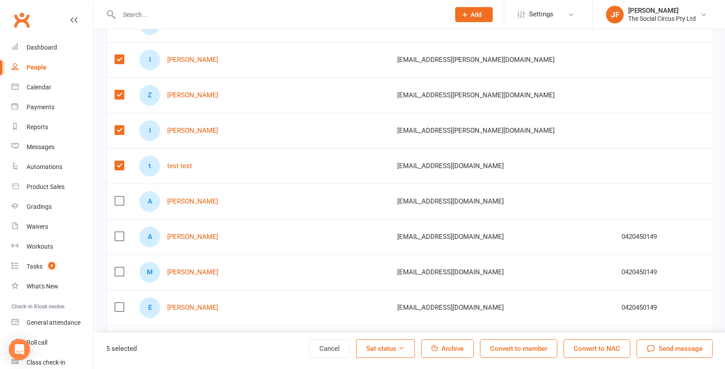
scroll to position [158, 0]
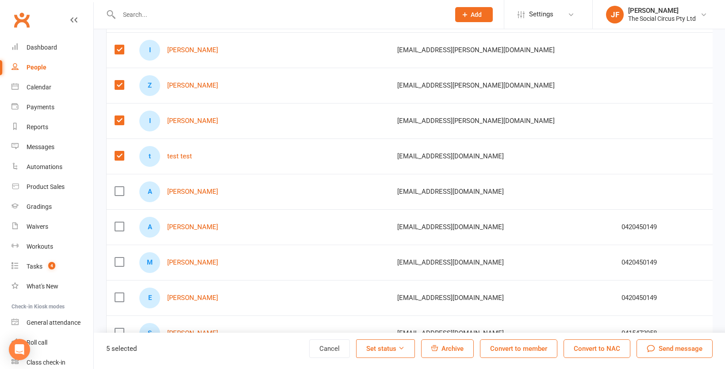
click at [456, 352] on span "Archive" at bounding box center [453, 349] width 22 height 8
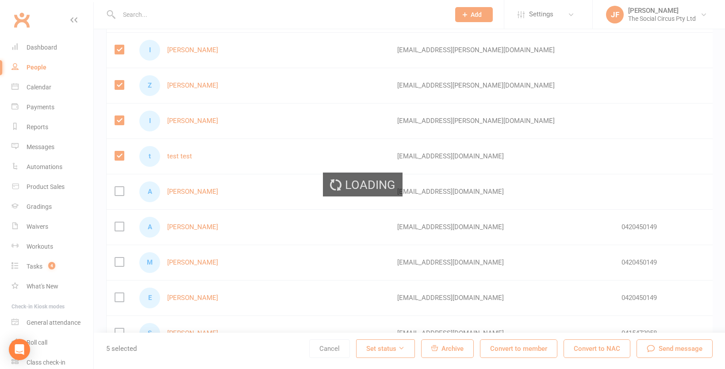
scroll to position [0, 0]
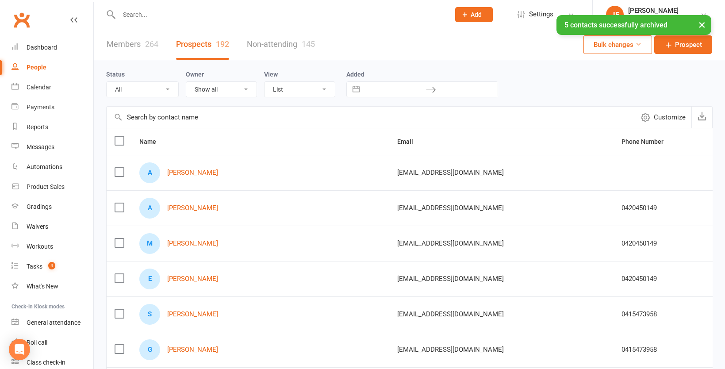
click at [271, 46] on link "Non-attending 145" at bounding box center [281, 44] width 68 height 31
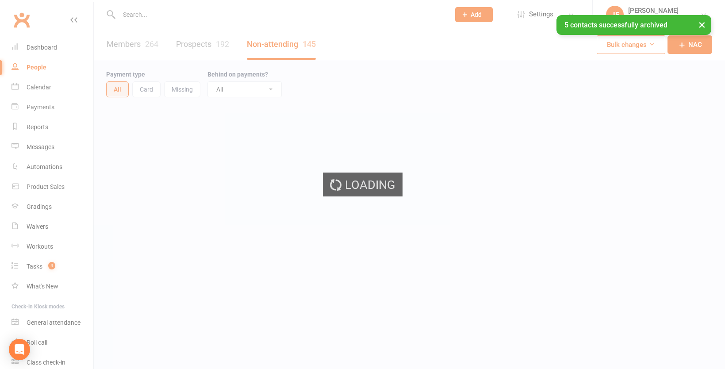
select select "50"
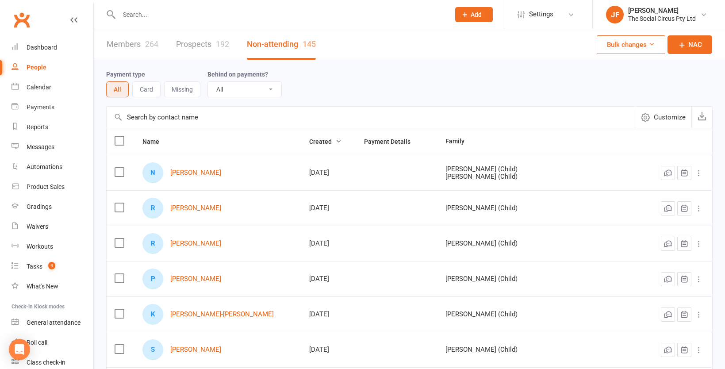
click at [136, 19] on input "text" at bounding box center [279, 14] width 327 height 12
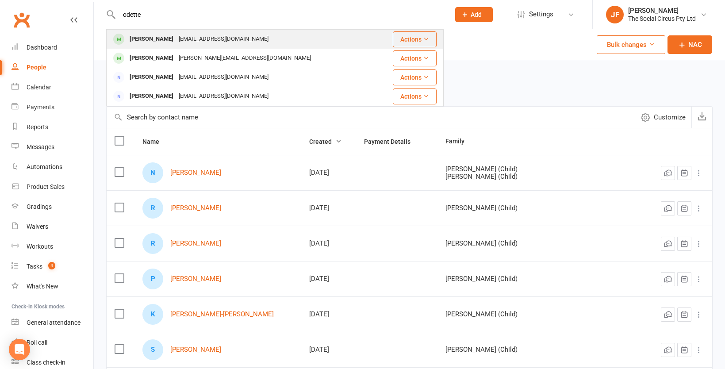
type input "odette"
click at [180, 43] on div "[EMAIL_ADDRESS][DOMAIN_NAME]" at bounding box center [223, 39] width 95 height 13
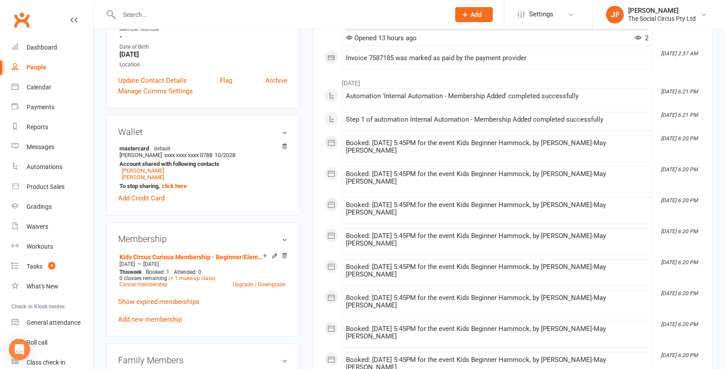
scroll to position [222, 0]
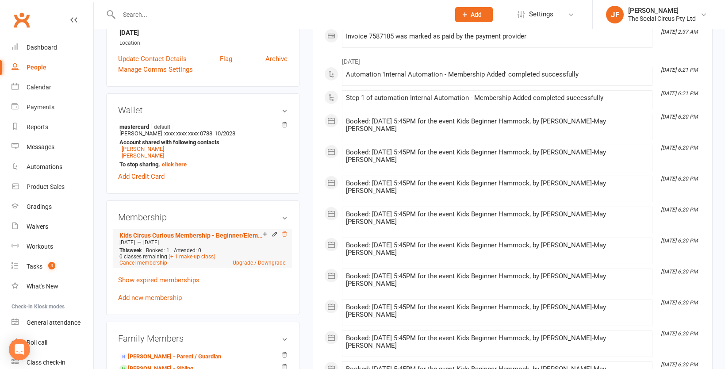
click at [285, 231] on icon at bounding box center [284, 234] width 6 height 6
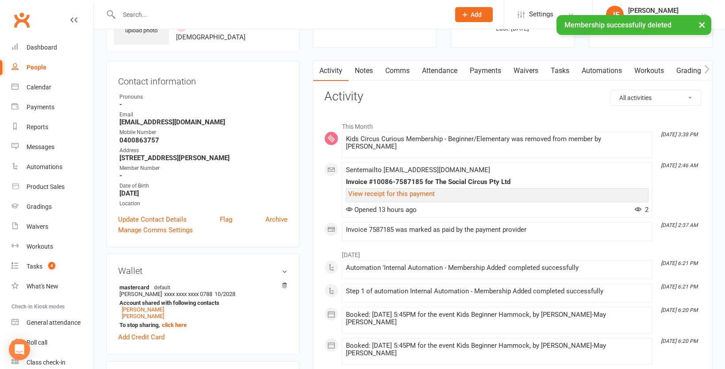
scroll to position [0, 0]
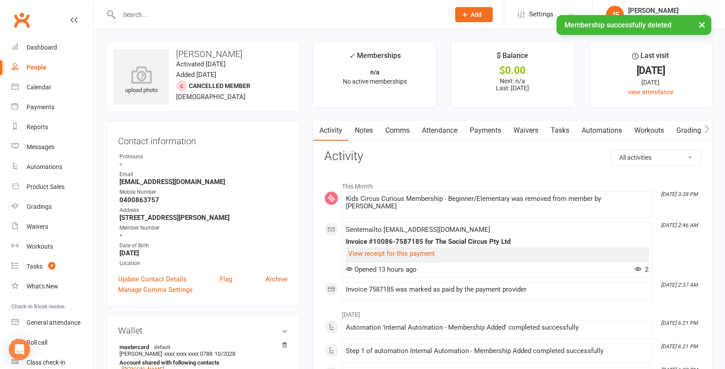
click at [435, 135] on link "Attendance" at bounding box center [440, 130] width 48 height 20
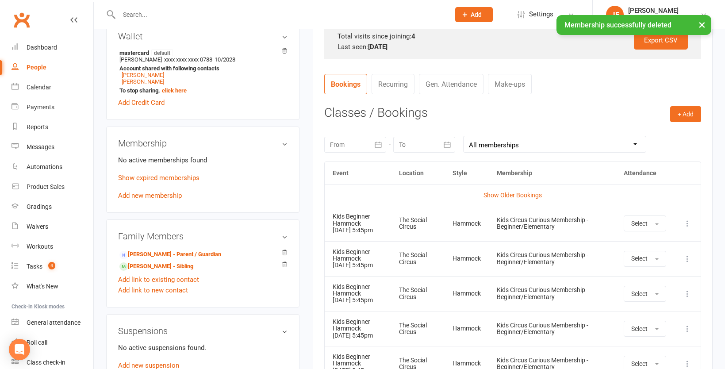
scroll to position [295, 0]
click at [652, 229] on button "Select" at bounding box center [645, 223] width 42 height 16
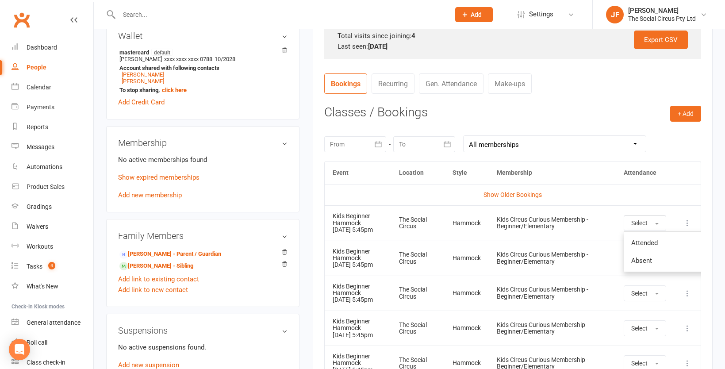
click at [686, 226] on icon at bounding box center [687, 223] width 9 height 9
click at [640, 278] on link "Remove booking" at bounding box center [649, 276] width 88 height 18
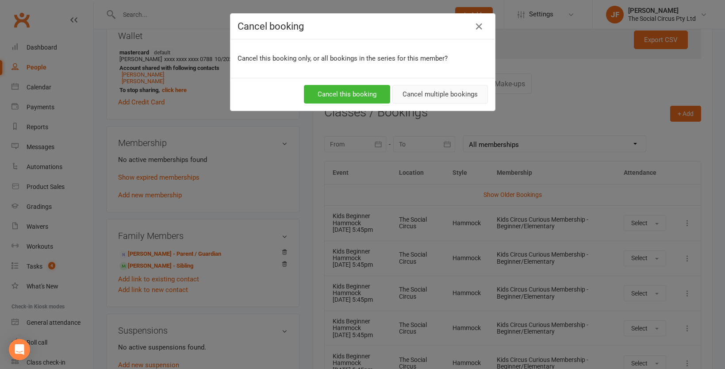
click at [460, 94] on button "Cancel multiple bookings" at bounding box center [440, 94] width 96 height 19
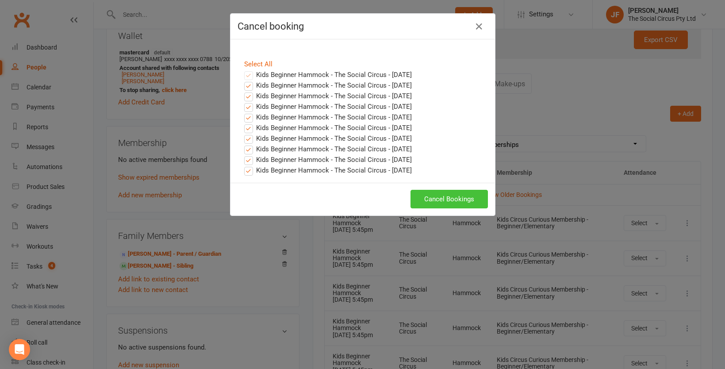
click at [440, 204] on button "Cancel Bookings" at bounding box center [449, 199] width 77 height 19
click at [440, 204] on div "Cancel Bookings" at bounding box center [363, 199] width 250 height 19
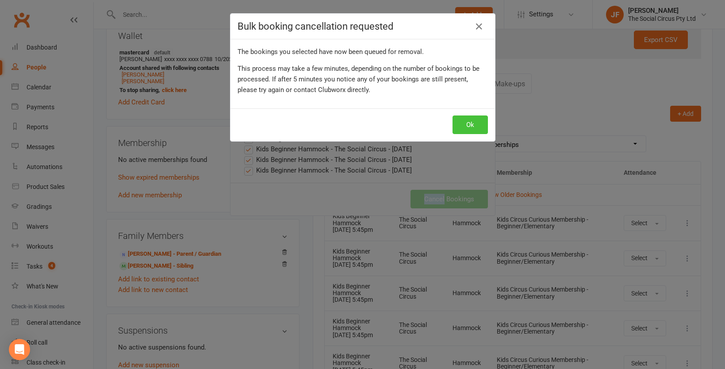
click at [469, 128] on button "Ok" at bounding box center [470, 124] width 35 height 19
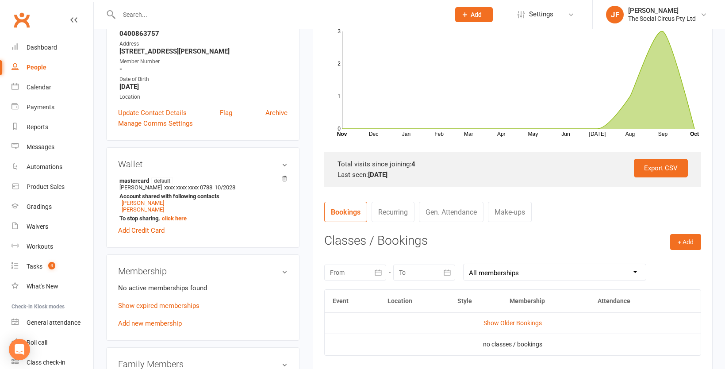
scroll to position [0, 0]
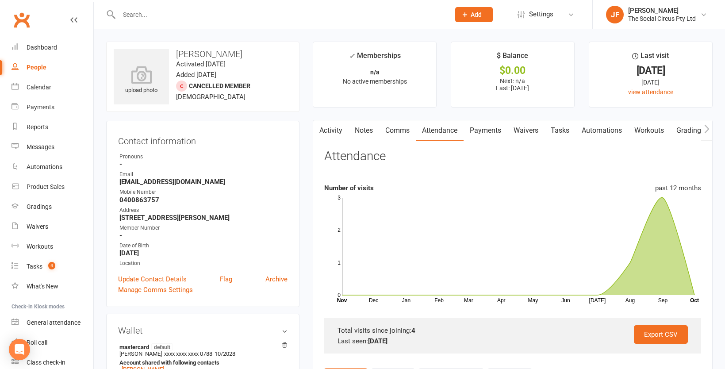
click at [483, 125] on link "Payments" at bounding box center [486, 130] width 44 height 20
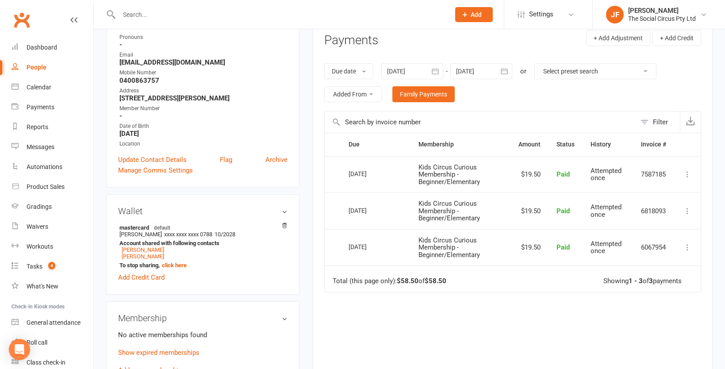
scroll to position [118, 0]
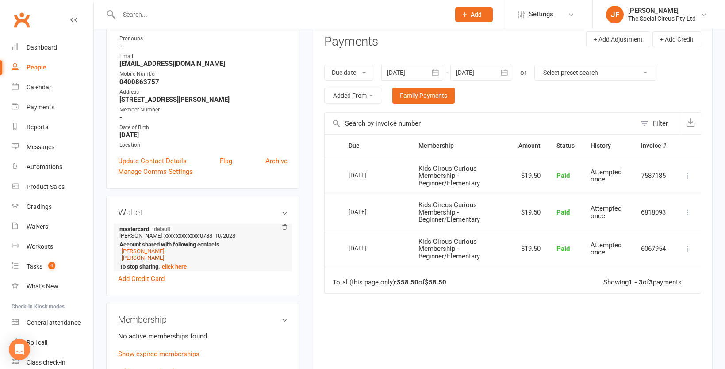
click at [145, 254] on link "[PERSON_NAME]" at bounding box center [143, 257] width 42 height 7
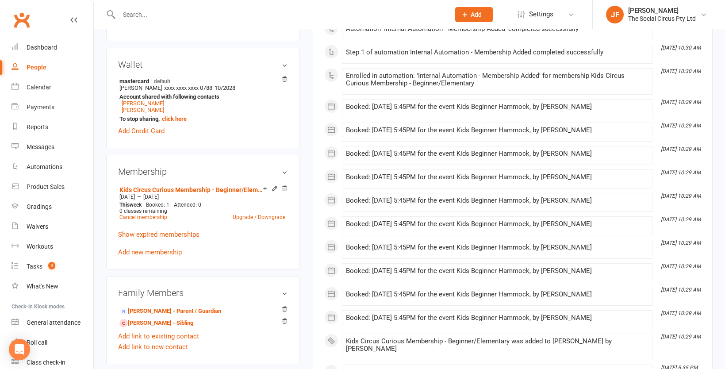
scroll to position [267, 0]
click at [285, 187] on icon at bounding box center [284, 189] width 6 height 6
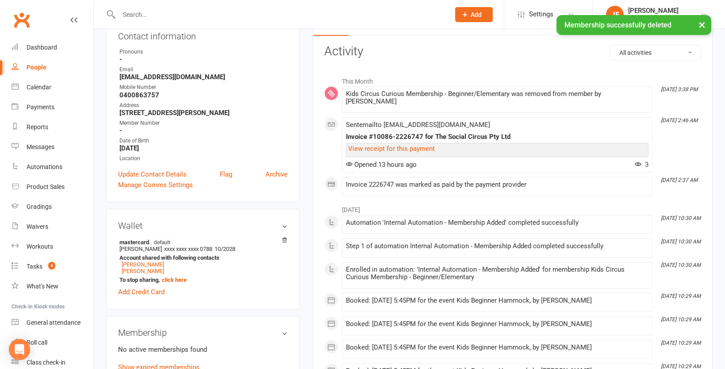
scroll to position [0, 0]
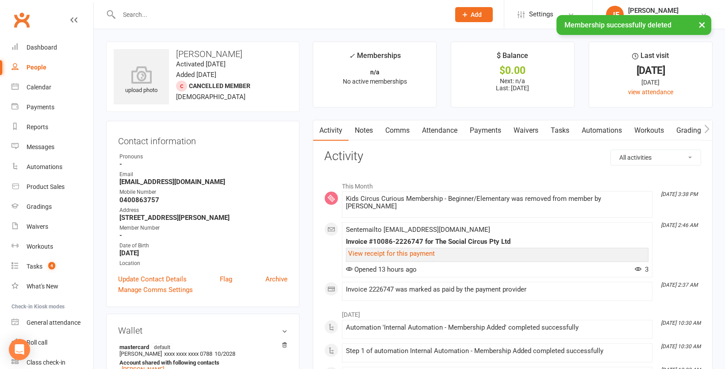
click at [440, 130] on link "Attendance" at bounding box center [440, 130] width 48 height 20
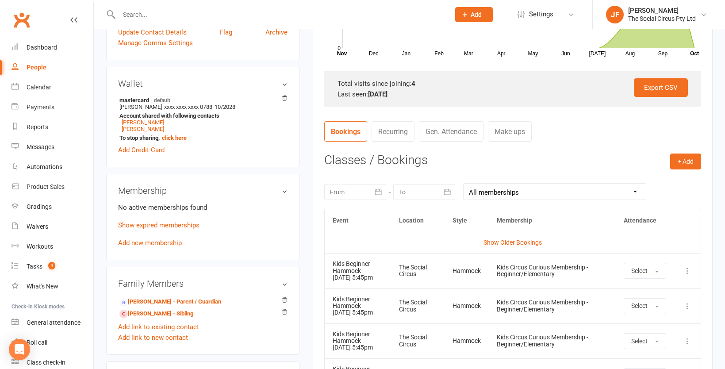
scroll to position [276, 0]
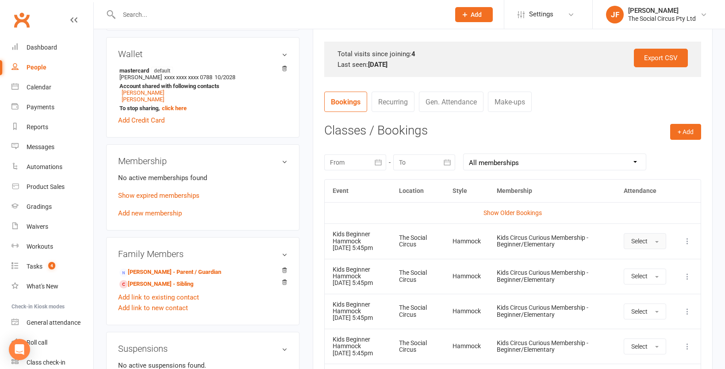
click at [647, 242] on button "Select" at bounding box center [645, 241] width 42 height 16
click at [678, 232] on td "More info View event Remove booking" at bounding box center [687, 240] width 27 height 35
click at [688, 246] on icon at bounding box center [687, 241] width 9 height 9
click at [640, 290] on link "Remove booking" at bounding box center [649, 294] width 88 height 18
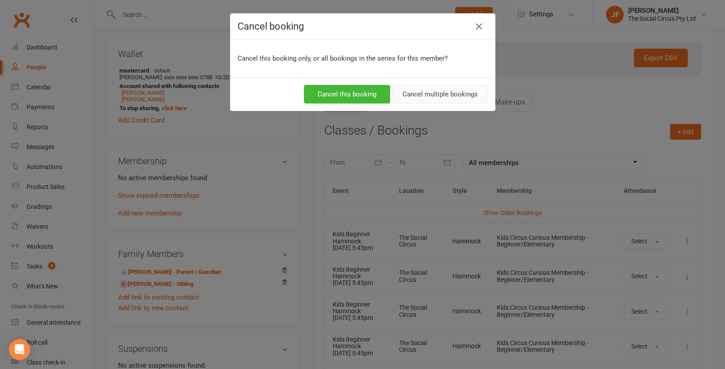
click at [456, 85] on button "Cancel multiple bookings" at bounding box center [440, 94] width 96 height 19
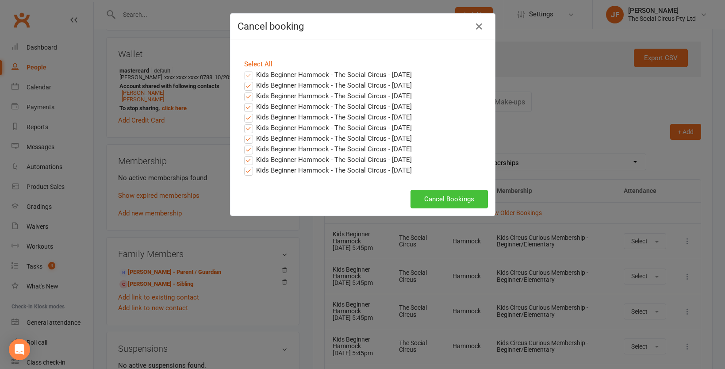
click at [444, 196] on button "Cancel Bookings" at bounding box center [449, 199] width 77 height 19
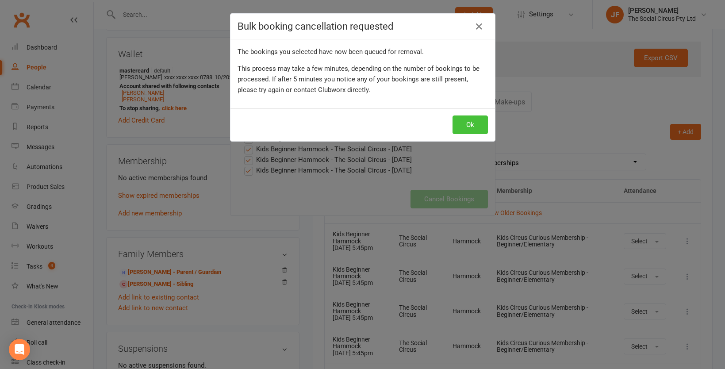
click at [466, 129] on button "Ok" at bounding box center [470, 124] width 35 height 19
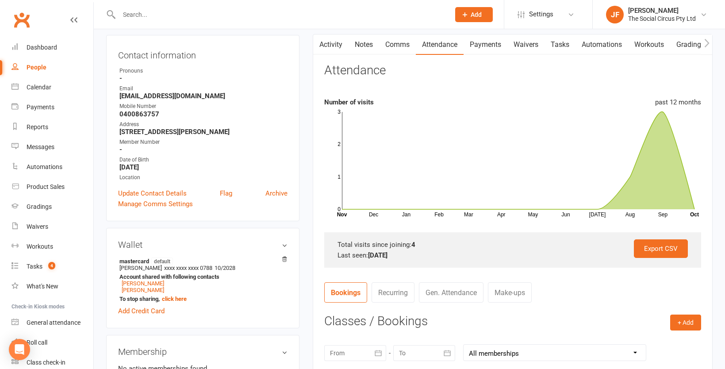
scroll to position [0, 0]
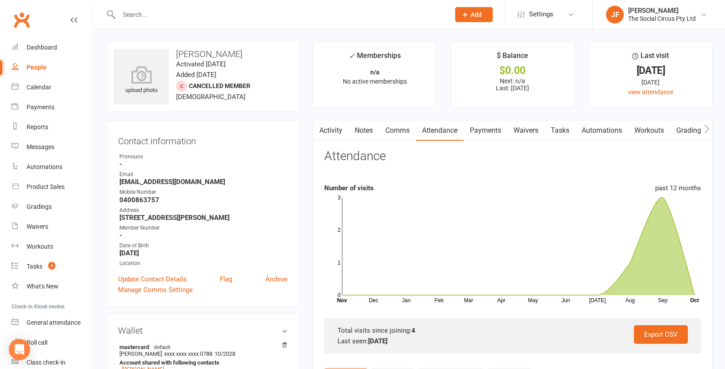
click at [186, 16] on input "text" at bounding box center [279, 14] width 327 height 12
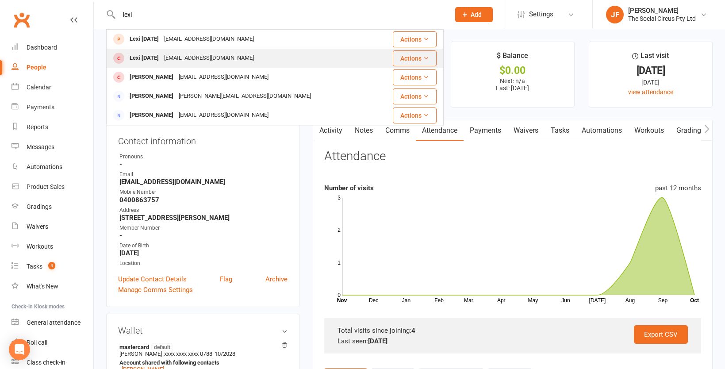
type input "lexi"
click at [200, 61] on div "[EMAIL_ADDRESS][DOMAIN_NAME]" at bounding box center [208, 58] width 95 height 13
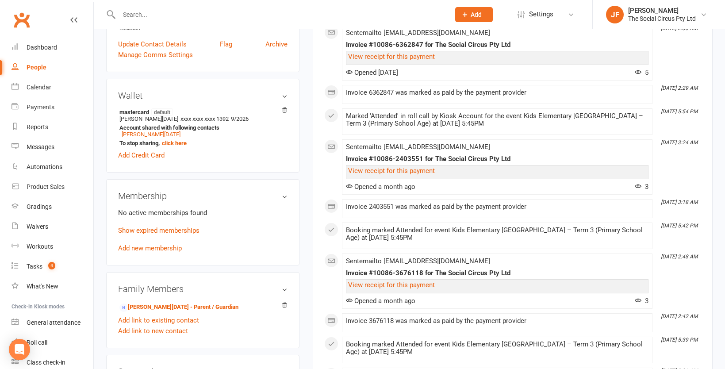
scroll to position [235, 0]
click at [171, 244] on link "Add new membership" at bounding box center [150, 248] width 64 height 8
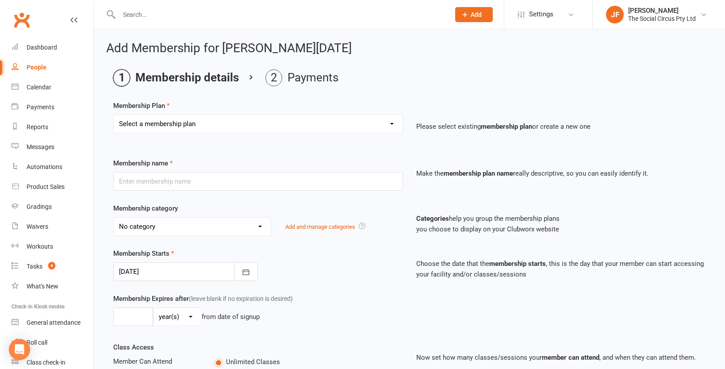
click at [206, 124] on select "Select a membership plan Create new Membership Plan Aerial Explorer 2-week Tria…" at bounding box center [258, 124] width 289 height 18
select select "27"
click at [114, 115] on select "Select a membership plan Create new Membership Plan Aerial Explorer 2-week Tria…" at bounding box center [258, 124] width 289 height 18
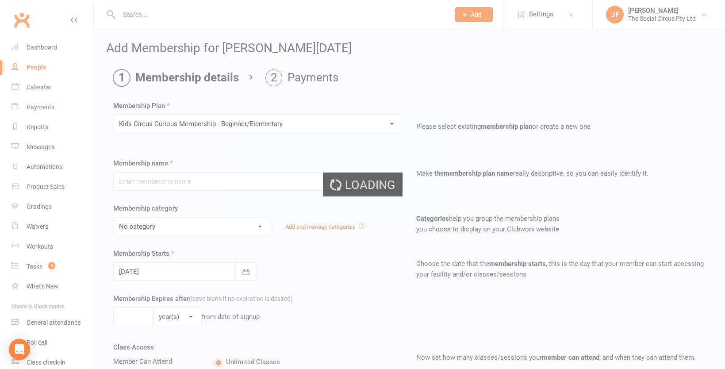
type input "Kids Circus Curious Membership - Beginner/Elementary"
select select "7"
type input "10"
select select "1"
type input "1"
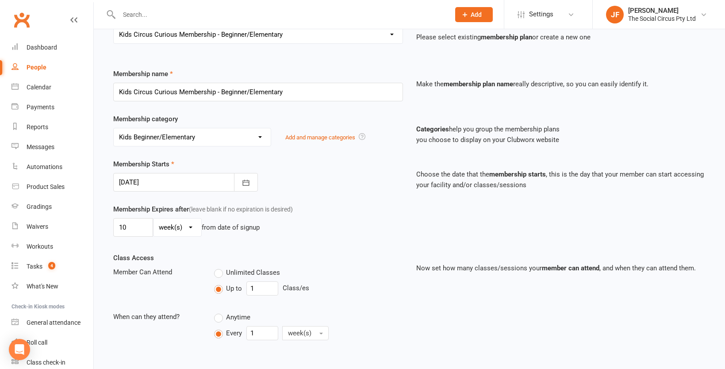
scroll to position [92, 0]
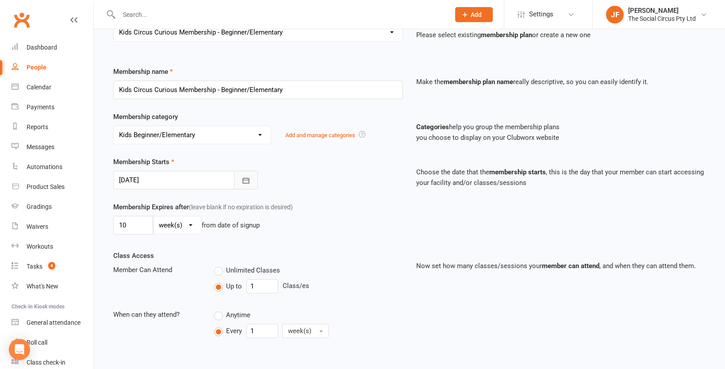
click at [242, 185] on button "button" at bounding box center [246, 180] width 24 height 19
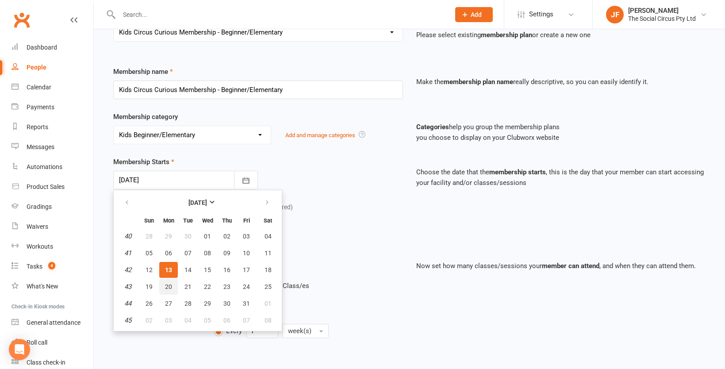
click at [168, 286] on span "20" at bounding box center [168, 286] width 7 height 7
type input "[DATE]"
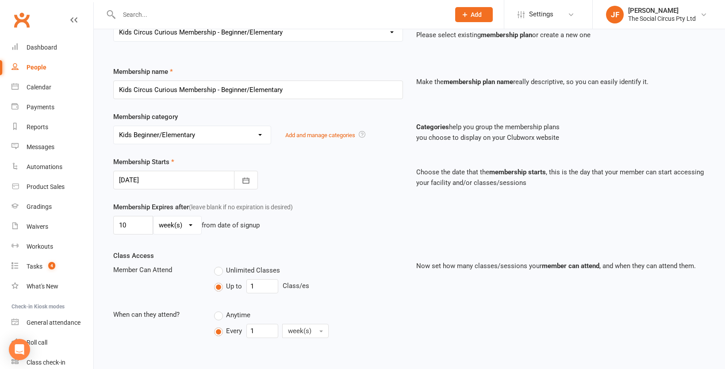
click at [301, 231] on div "10 day(s) week(s) month(s) year(s) from date of signup" at bounding box center [258, 225] width 290 height 19
drag, startPoint x: 135, startPoint y: 224, endPoint x: 71, endPoint y: 224, distance: 64.1
click at [71, 224] on ui-view "Prospect Member Non-attending contact Class / event Appointment Grading event T…" at bounding box center [362, 360] width 725 height 899
type input "9"
click at [325, 269] on div "Unlimited Classes" at bounding box center [308, 270] width 188 height 11
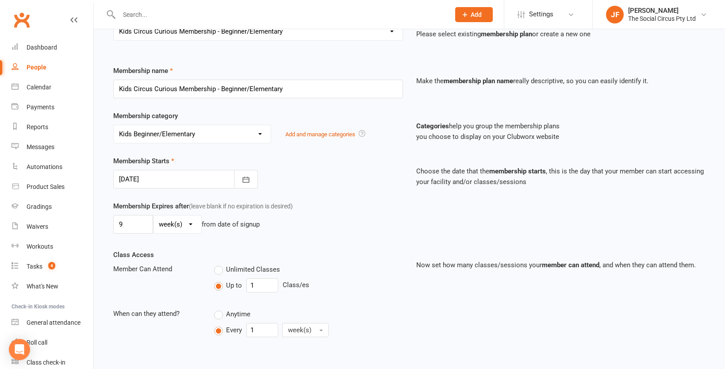
scroll to position [545, 0]
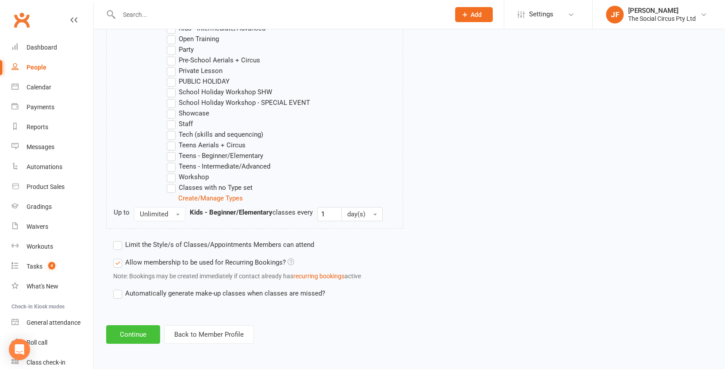
click at [137, 330] on button "Continue" at bounding box center [133, 334] width 54 height 19
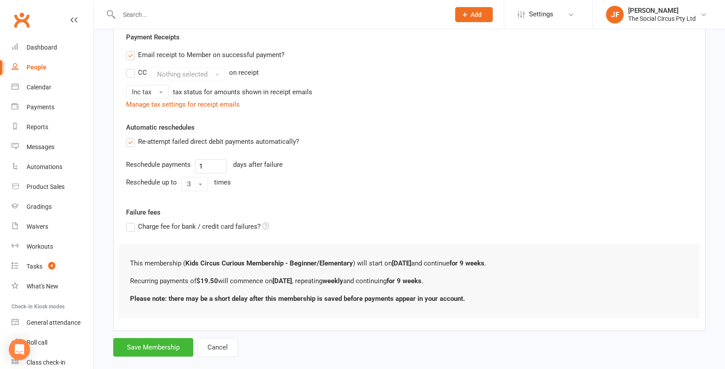
scroll to position [274, 0]
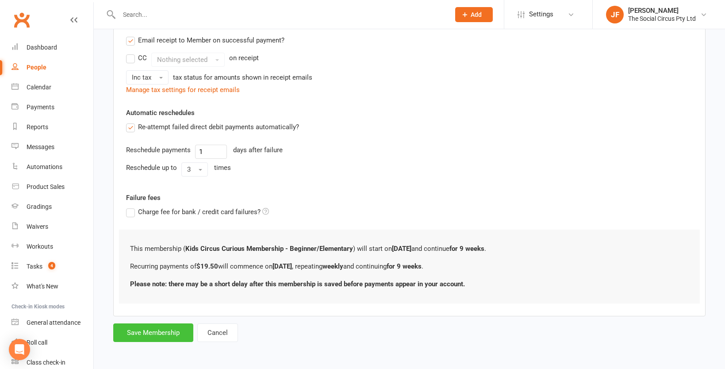
click at [172, 333] on button "Save Membership" at bounding box center [153, 332] width 80 height 19
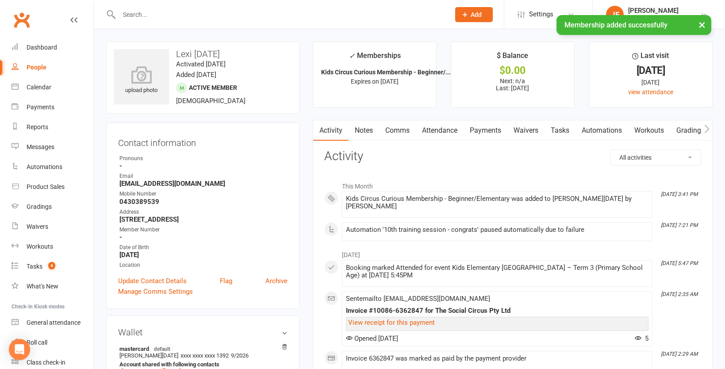
click at [442, 133] on link "Attendance" at bounding box center [440, 130] width 48 height 20
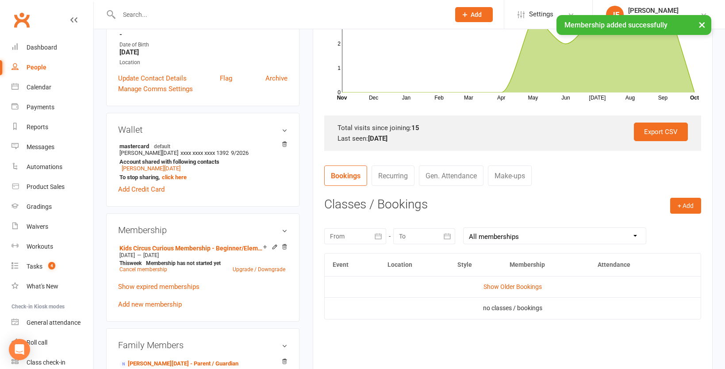
scroll to position [203, 0]
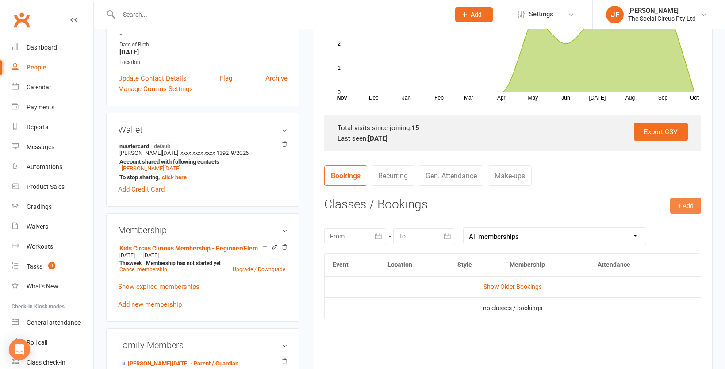
click at [689, 207] on button "+ Add" at bounding box center [685, 206] width 31 height 16
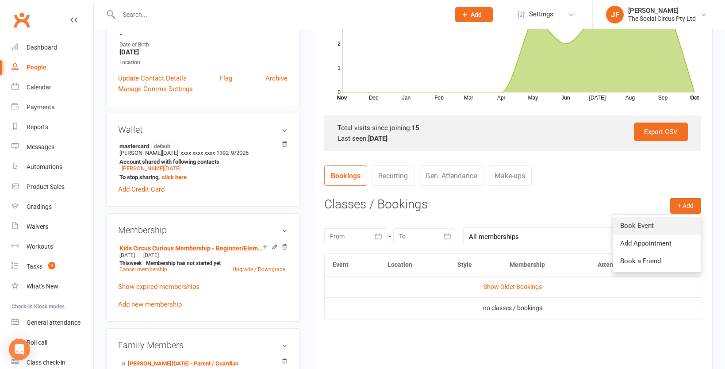
click at [626, 227] on link "Book Event" at bounding box center [657, 226] width 88 height 18
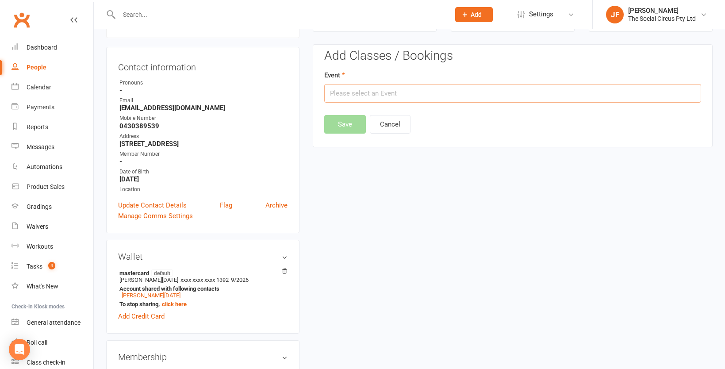
click at [408, 92] on input "text" at bounding box center [512, 93] width 377 height 19
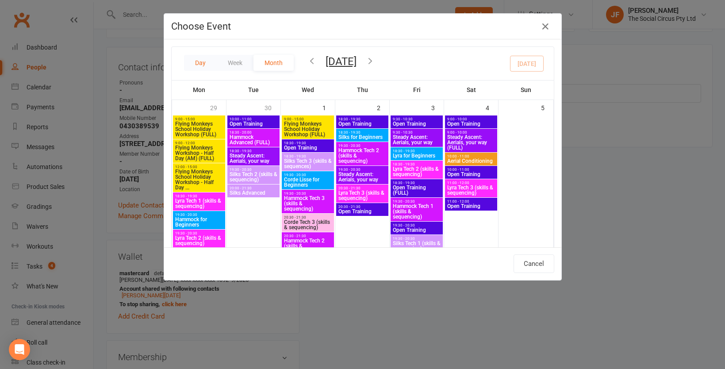
click at [196, 63] on button "Day" at bounding box center [200, 63] width 33 height 16
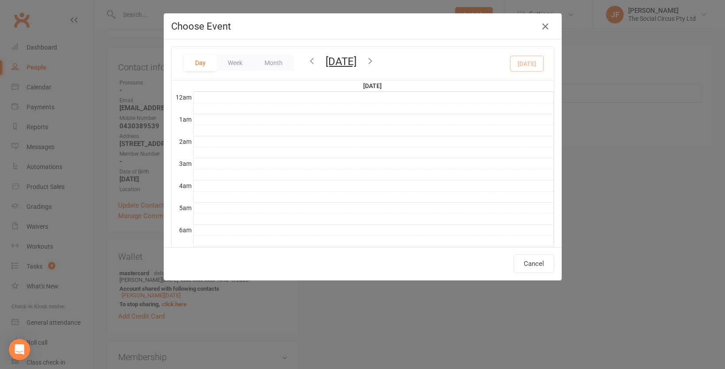
scroll to position [200, 0]
click at [235, 60] on button "Week" at bounding box center [235, 63] width 37 height 16
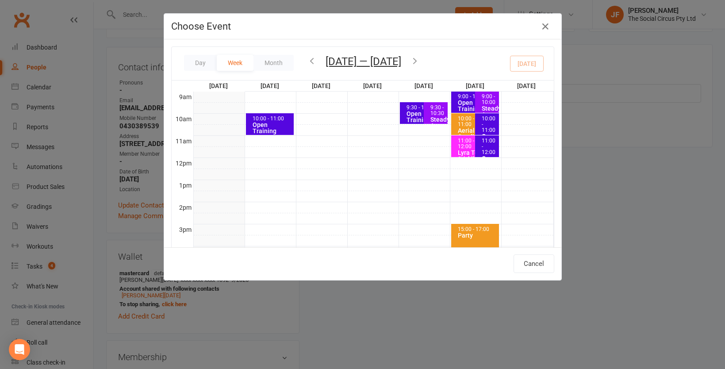
click at [420, 61] on icon "button" at bounding box center [415, 61] width 10 height 10
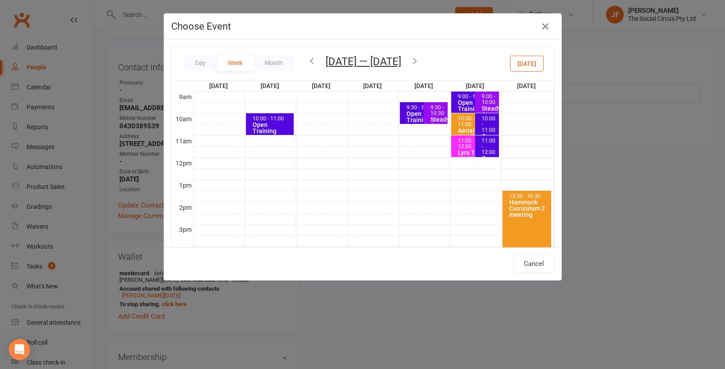
scroll to position [259, 0]
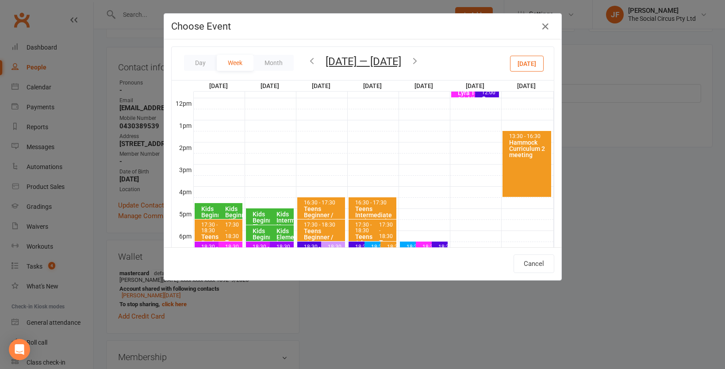
click at [287, 233] on div "Kids Elementary [GEOGRAPHIC_DATA]" at bounding box center [284, 237] width 16 height 19
type input "Kids Elementary [GEOGRAPHIC_DATA] - [DATE] 5:45:00 PM"
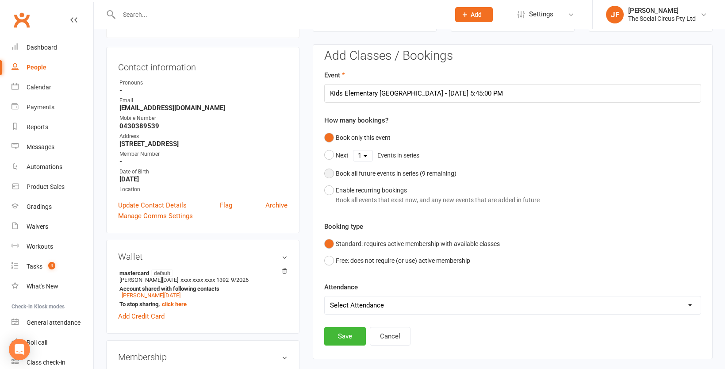
click at [357, 171] on div "Book all future events in series ( 9 remaining)" at bounding box center [396, 174] width 121 height 10
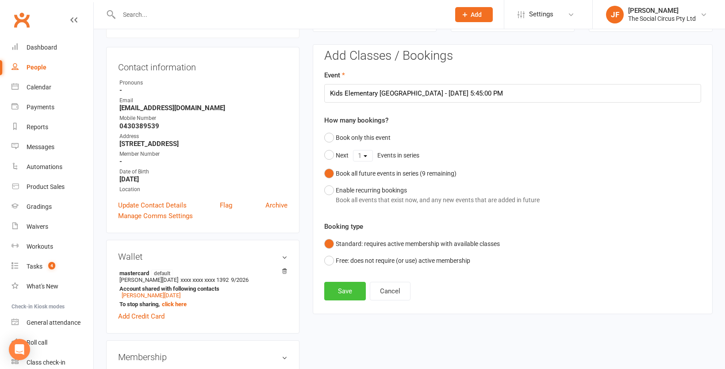
click at [349, 290] on button "Save" at bounding box center [345, 291] width 42 height 19
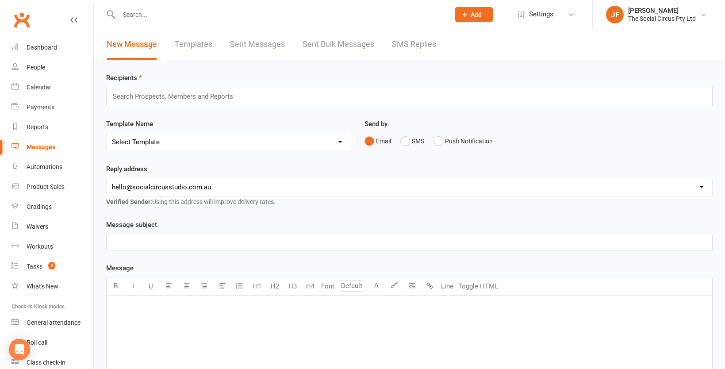
click at [184, 47] on link "Templates" at bounding box center [194, 44] width 38 height 31
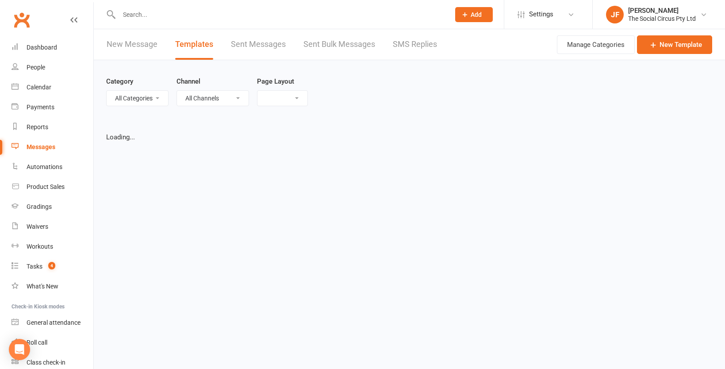
select select "grid"
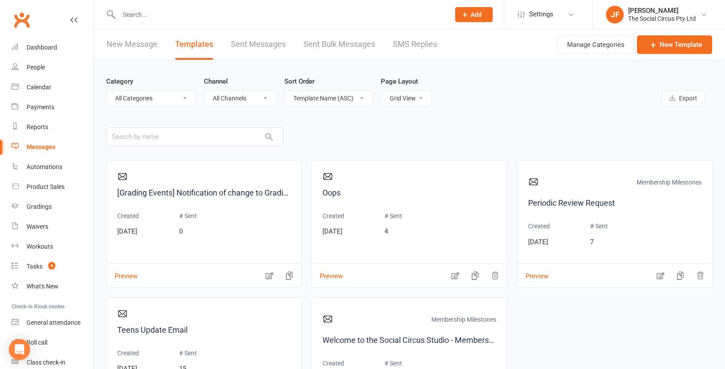
scroll to position [1236, 0]
click at [44, 223] on div "Waivers" at bounding box center [38, 226] width 22 height 7
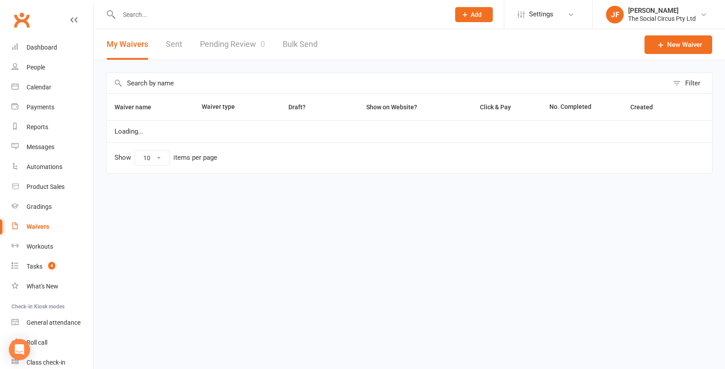
select select "100"
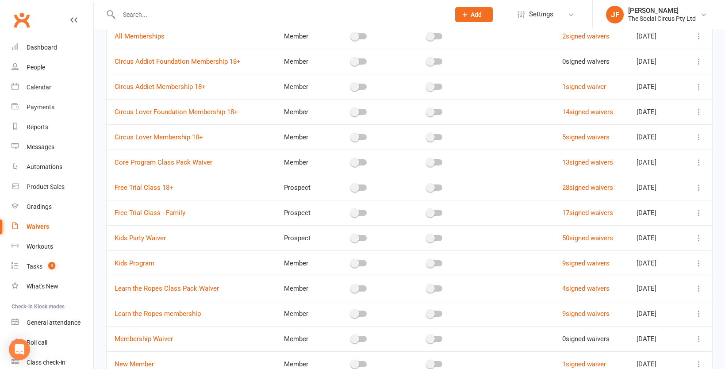
scroll to position [249, 0]
click at [148, 238] on link "Kids Party Waiver" at bounding box center [140, 237] width 51 height 8
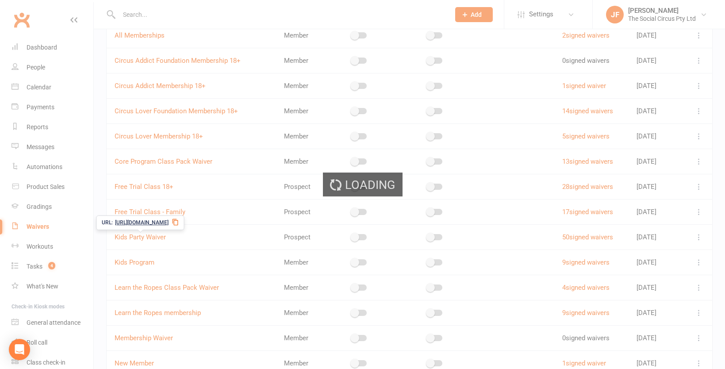
select select "applies_to_all_signees"
select select "copy_answers_for_all_signees"
select select "select"
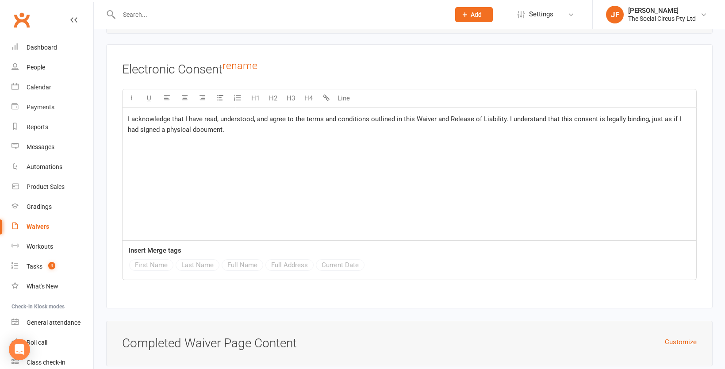
scroll to position [5410, 0]
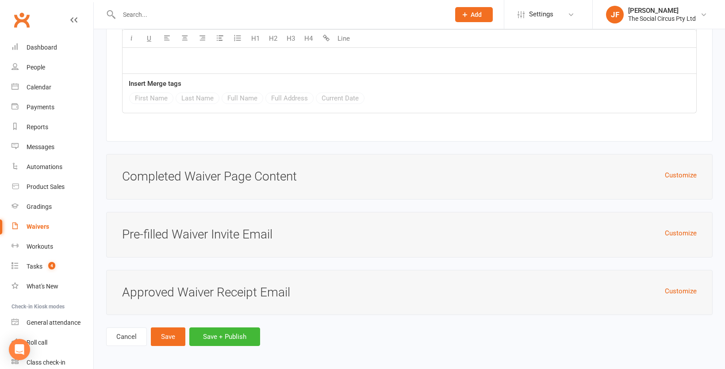
click at [207, 233] on h3 "Pre-filled Waiver Invite Email" at bounding box center [409, 235] width 575 height 14
click at [678, 234] on button "Customize" at bounding box center [681, 233] width 32 height 11
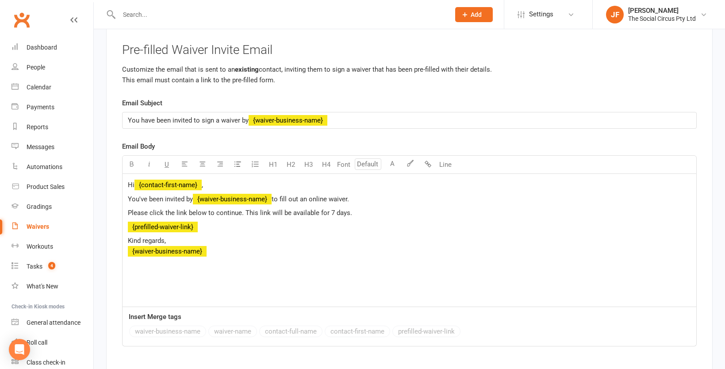
scroll to position [5596, 0]
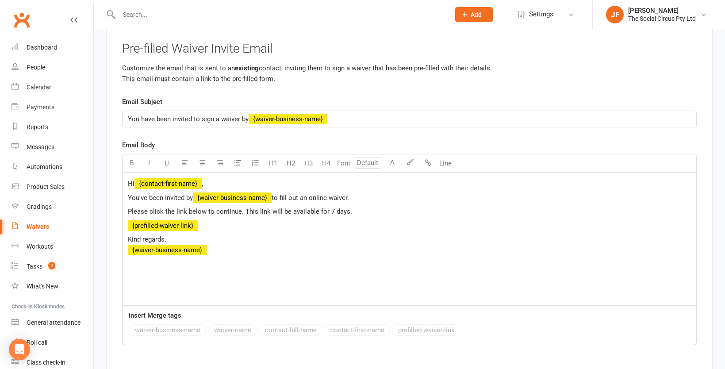
click at [237, 263] on div "Hi ﻿ {contact-first-name} , You've been invited by ﻿ {waiver-business-name} to …" at bounding box center [410, 239] width 574 height 133
drag, startPoint x: 234, startPoint y: 257, endPoint x: 67, endPoint y: 163, distance: 191.7
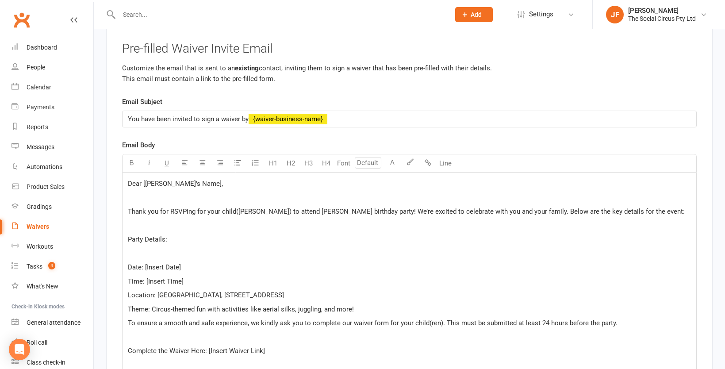
scroll to position [5872, 0]
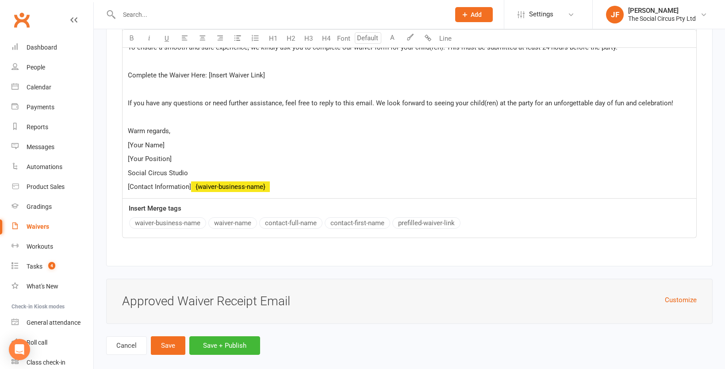
click at [277, 173] on p "Social Circus Studio" at bounding box center [409, 173] width 563 height 11
drag, startPoint x: 217, startPoint y: 194, endPoint x: 129, endPoint y: 196, distance: 87.6
click at [129, 192] on p "[Contact Information] ﻿ {waiver-business-name} ﻿" at bounding box center [409, 186] width 563 height 11
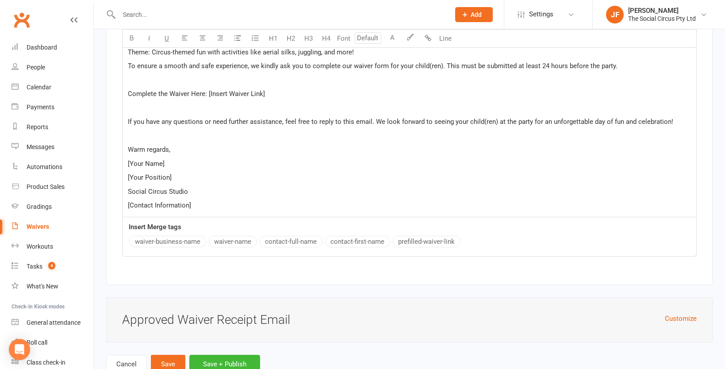
scroll to position [5850, 0]
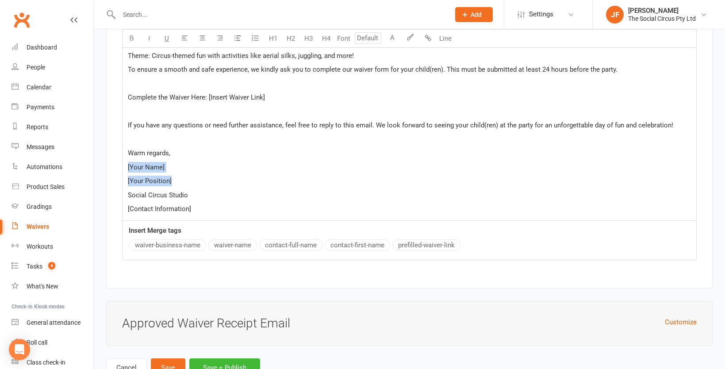
drag, startPoint x: 180, startPoint y: 178, endPoint x: 117, endPoint y: 164, distance: 64.8
click at [117, 164] on div "Pre-filled Waiver Invite Email Customize the email that is sent to an existing …" at bounding box center [409, 31] width 607 height 516
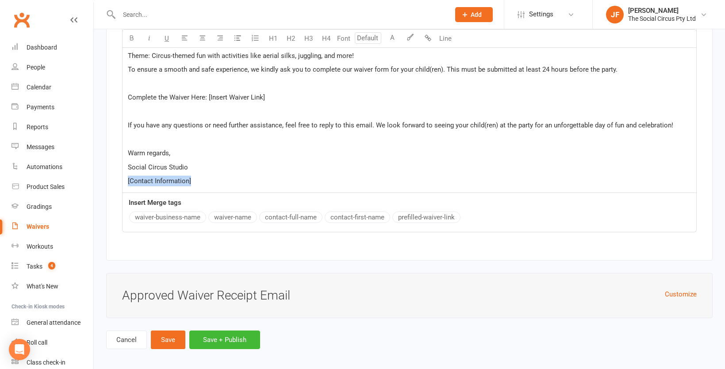
drag, startPoint x: 204, startPoint y: 177, endPoint x: 106, endPoint y: 176, distance: 98.2
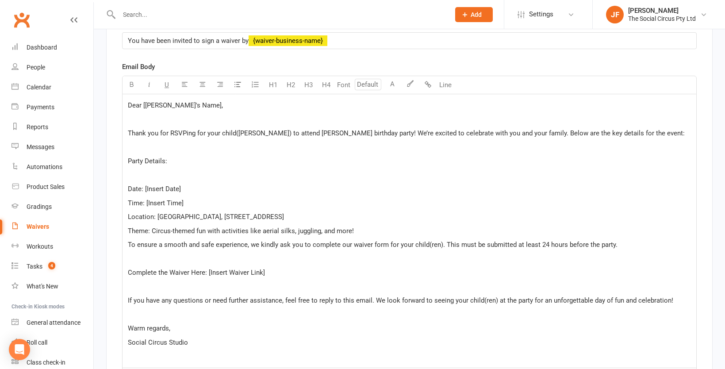
scroll to position [5674, 0]
click at [214, 156] on p "Party Details:" at bounding box center [409, 161] width 563 height 11
drag, startPoint x: 187, startPoint y: 103, endPoint x: 144, endPoint y: 103, distance: 43.4
click at [144, 103] on span "Dear [Guest's Name]," at bounding box center [175, 106] width 95 height 8
drag, startPoint x: 147, startPoint y: 104, endPoint x: 115, endPoint y: 104, distance: 32.7
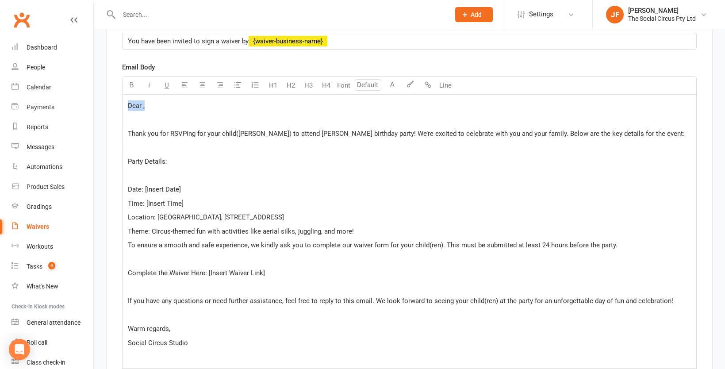
click at [115, 104] on div "Pre-filled Waiver Invite Email Customize the email that is sent to an existing …" at bounding box center [409, 192] width 607 height 488
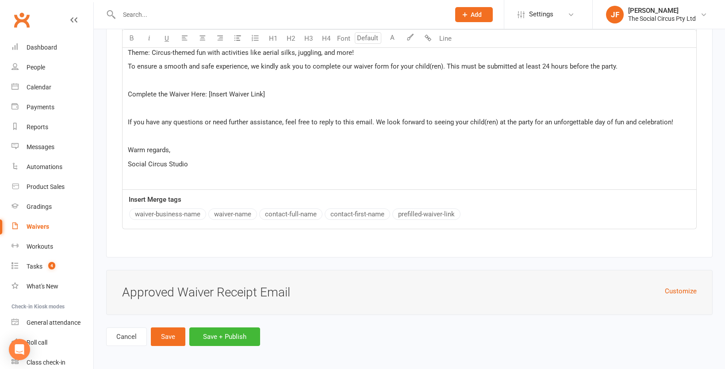
scroll to position [5593, 0]
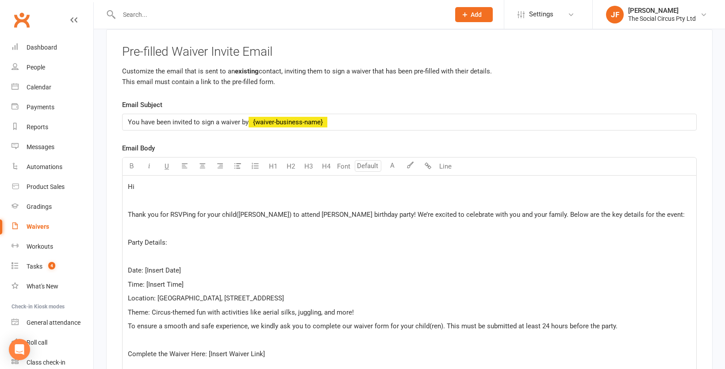
click at [350, 210] on div "Email Subject You have been invited to sign a waiver by ﻿ {waiver-business-name…" at bounding box center [409, 294] width 575 height 389
click at [233, 223] on p "﻿" at bounding box center [409, 228] width 563 height 11
click at [257, 214] on span "Thank you for RSVPing for your child(ren) to attend Isabella Ferreira's birthda…" at bounding box center [406, 215] width 557 height 8
drag, startPoint x: 357, startPoint y: 213, endPoint x: 280, endPoint y: 211, distance: 77.0
click at [280, 211] on span "Thank you for RSVPing for your child(ren) to attend Isabella Ferreira's birthda…" at bounding box center [406, 215] width 557 height 8
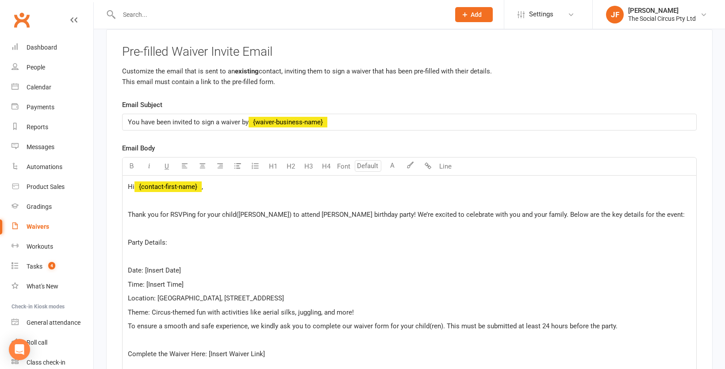
click at [466, 212] on span "Thank you for RSVPing for your child(ren) to attend Isabella Ferreira's birthda…" at bounding box center [406, 215] width 557 height 8
click at [519, 214] on span "Thank you for RSVPing for your child(ren) to attend Isabella Ferreira's birthda…" at bounding box center [406, 215] width 557 height 8
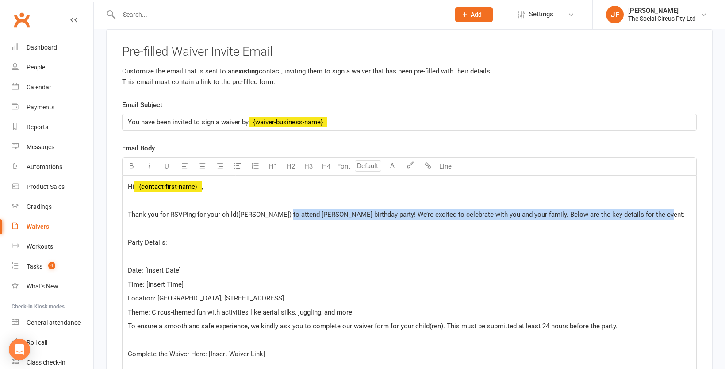
drag, startPoint x: 279, startPoint y: 213, endPoint x: 645, endPoint y: 212, distance: 365.4
click at [645, 212] on p "Thank you for RSVPing for your child(ren) to attend Isabella Ferreira's birthda…" at bounding box center [409, 214] width 563 height 11
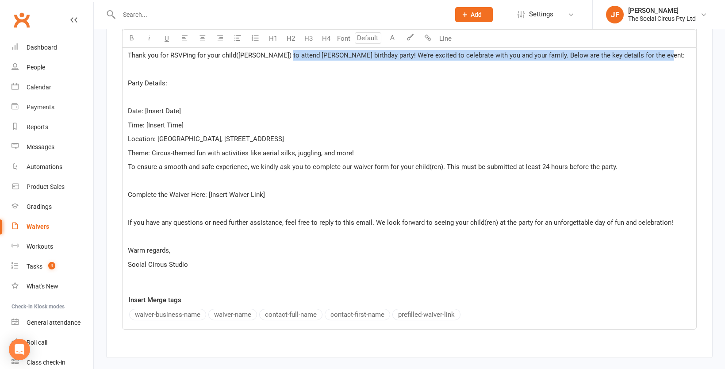
scroll to position [5707, 0]
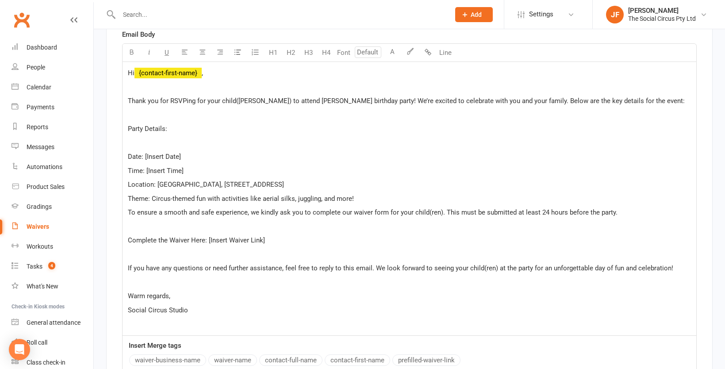
click at [411, 157] on p "Date: [Insert Date]" at bounding box center [409, 156] width 563 height 11
click at [393, 161] on div "Hi ﻿ {contact-first-name} ﻿ Thank you for RSVPing for your child(ren) to attend…" at bounding box center [410, 198] width 574 height 273
click at [293, 228] on p "﻿" at bounding box center [409, 226] width 563 height 11
click at [311, 210] on span "To ensure a smooth and safe experience, we kindly ask you to complete our waive…" at bounding box center [373, 212] width 490 height 8
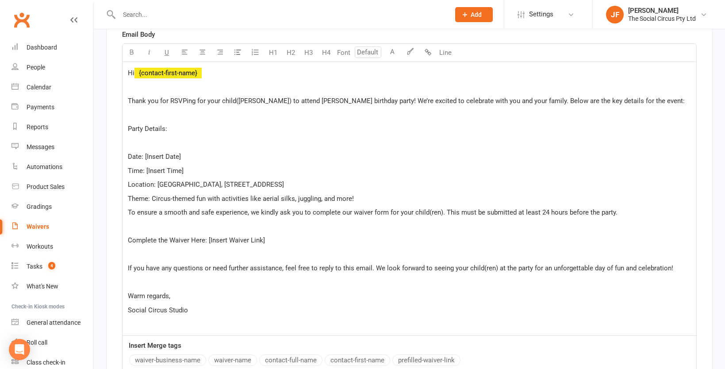
click at [284, 184] on span "Location: Social Circus Studio, 123 Fun Street, Melbourne" at bounding box center [206, 184] width 156 height 8
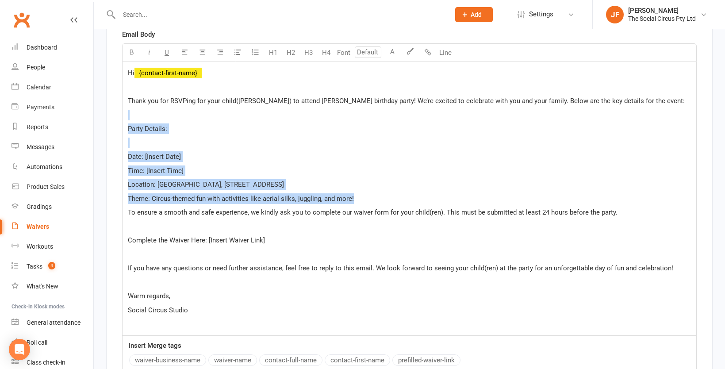
drag, startPoint x: 369, startPoint y: 192, endPoint x: 132, endPoint y: 112, distance: 249.4
click at [132, 112] on div "Hi ﻿ {contact-first-name} ﻿ Thank you for RSVPing for your child(ren) to attend…" at bounding box center [410, 198] width 574 height 273
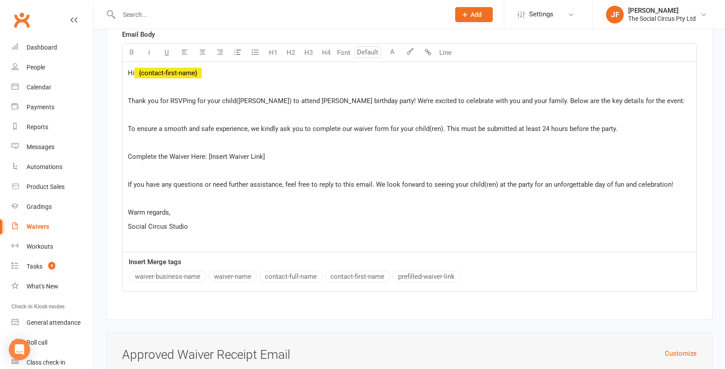
click at [417, 165] on p "﻿" at bounding box center [409, 170] width 563 height 11
click at [426, 152] on p "Complete the Waiver Here: [Insert Waiver Link]" at bounding box center [409, 156] width 563 height 11
click at [400, 147] on div "Hi ﻿ {contact-first-name} ﻿ Thank you for RSVPing for your child(ren) to attend…" at bounding box center [410, 157] width 574 height 190
click at [386, 125] on span "To ensure a smooth and safe experience, we kindly ask you to complete our waive…" at bounding box center [373, 129] width 490 height 8
click at [397, 104] on div "Hi ﻿ {contact-first-name} ﻿ Thank you for RSVPing for your child(ren) to attend…" at bounding box center [410, 157] width 574 height 190
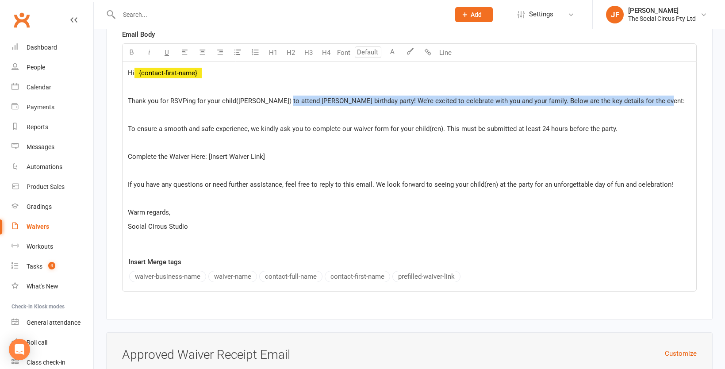
drag, startPoint x: 279, startPoint y: 99, endPoint x: 658, endPoint y: 100, distance: 379.6
click at [658, 100] on p "Thank you for RSVPing for your child(ren) to attend Isabella Ferreira's birthda…" at bounding box center [409, 101] width 563 height 11
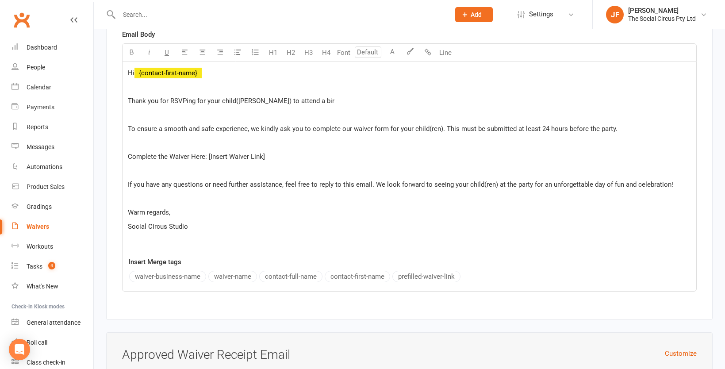
click at [411, 146] on p "﻿" at bounding box center [409, 143] width 563 height 11
